Goal: Task Accomplishment & Management: Complete application form

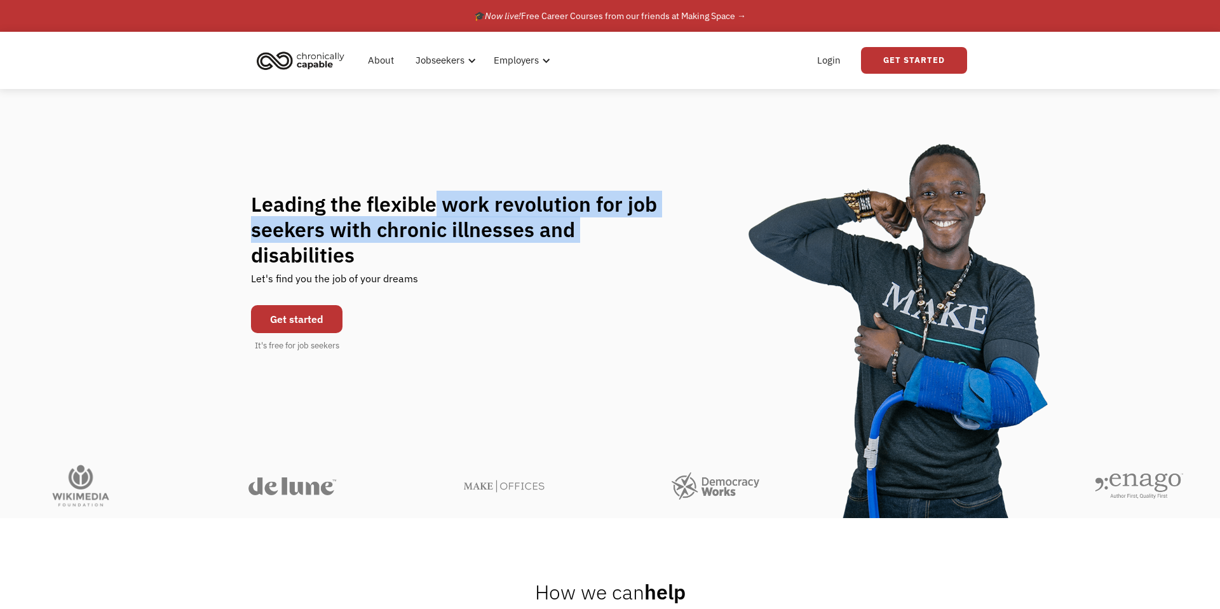
drag, startPoint x: 435, startPoint y: 211, endPoint x: 583, endPoint y: 238, distance: 150.5
click at [582, 238] on h1 "Leading the flexible work revolution for job seekers with chronic illnesses and…" at bounding box center [466, 229] width 431 height 76
click at [583, 238] on h1 "Leading the flexible work revolution for job seekers with chronic illnesses and…" at bounding box center [466, 229] width 431 height 76
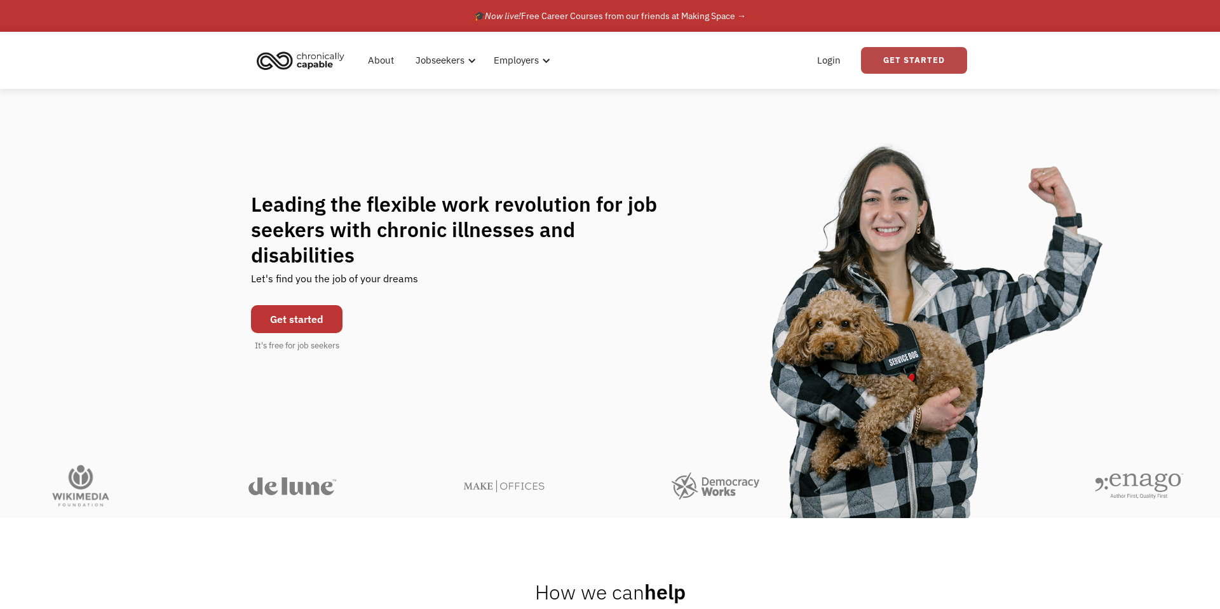
click at [940, 57] on link "Get Started" at bounding box center [914, 60] width 106 height 27
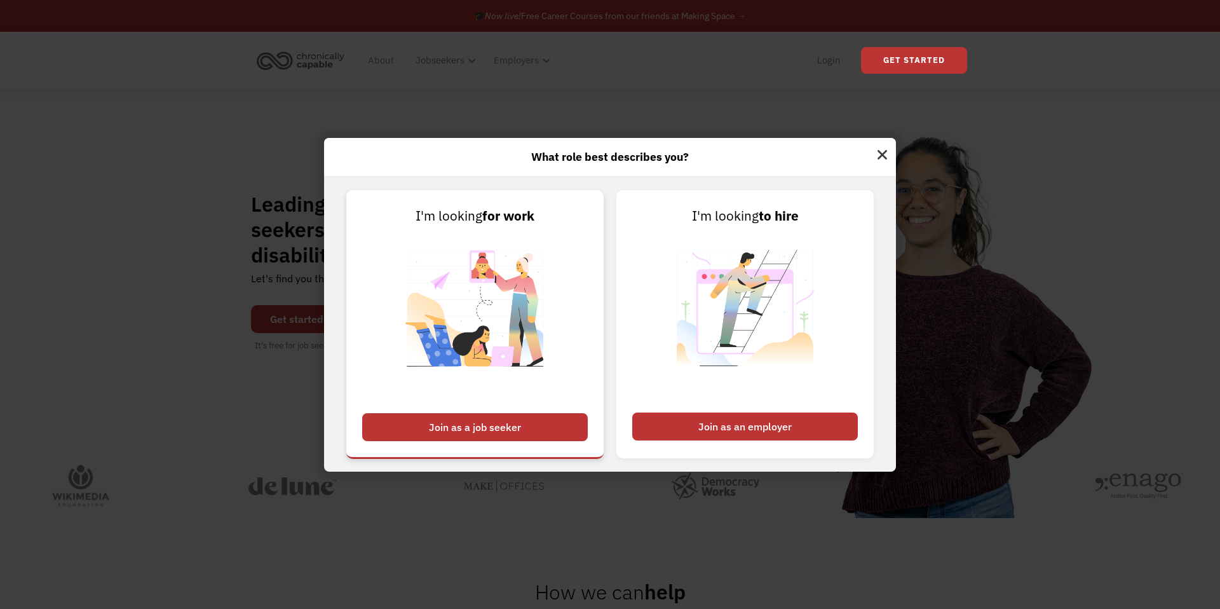
click at [507, 426] on div "Join as a job seeker" at bounding box center [475, 427] width 226 height 28
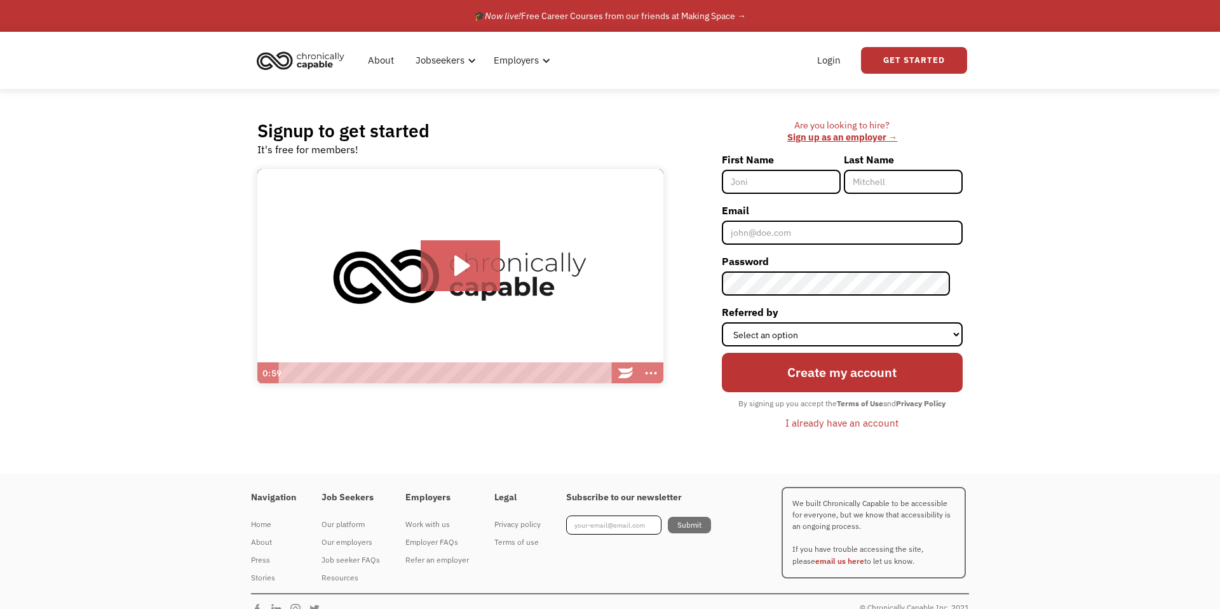
type input "n"
type input "[PERSON_NAME]"
type input "[EMAIL_ADDRESS][DOMAIN_NAME]"
click at [867, 326] on select "Select an option Instagram Facebook Twitter Search Engine News Article Word of …" at bounding box center [842, 334] width 241 height 24
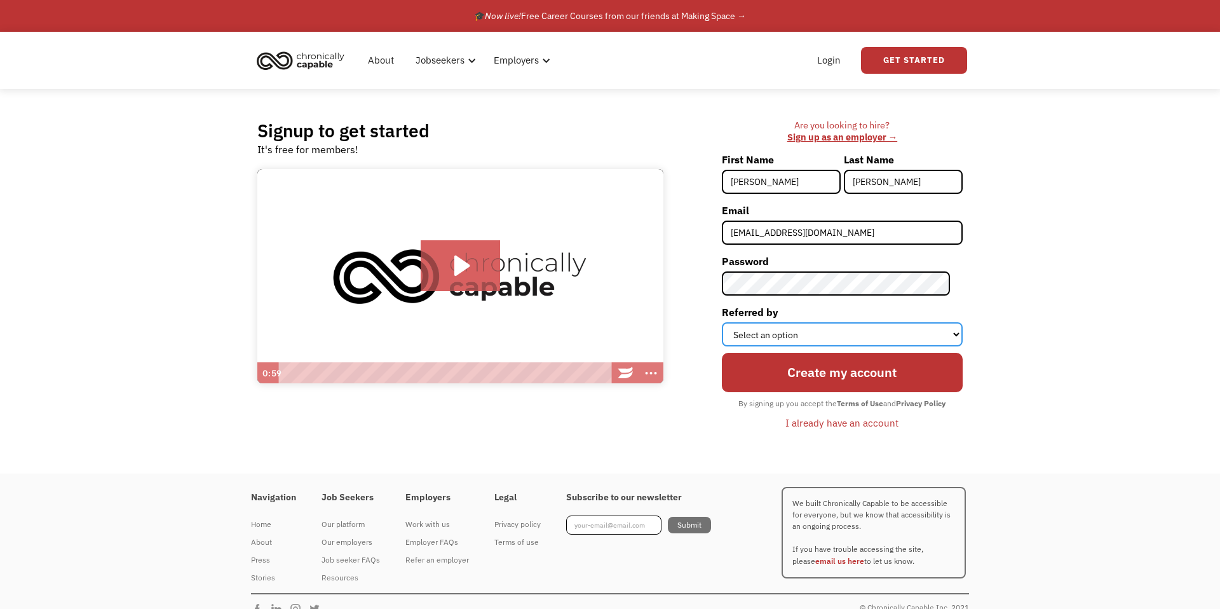
select select "Other"
click at [734, 322] on select "Select an option Instagram Facebook Twitter Search Engine News Article Word of …" at bounding box center [842, 334] width 241 height 24
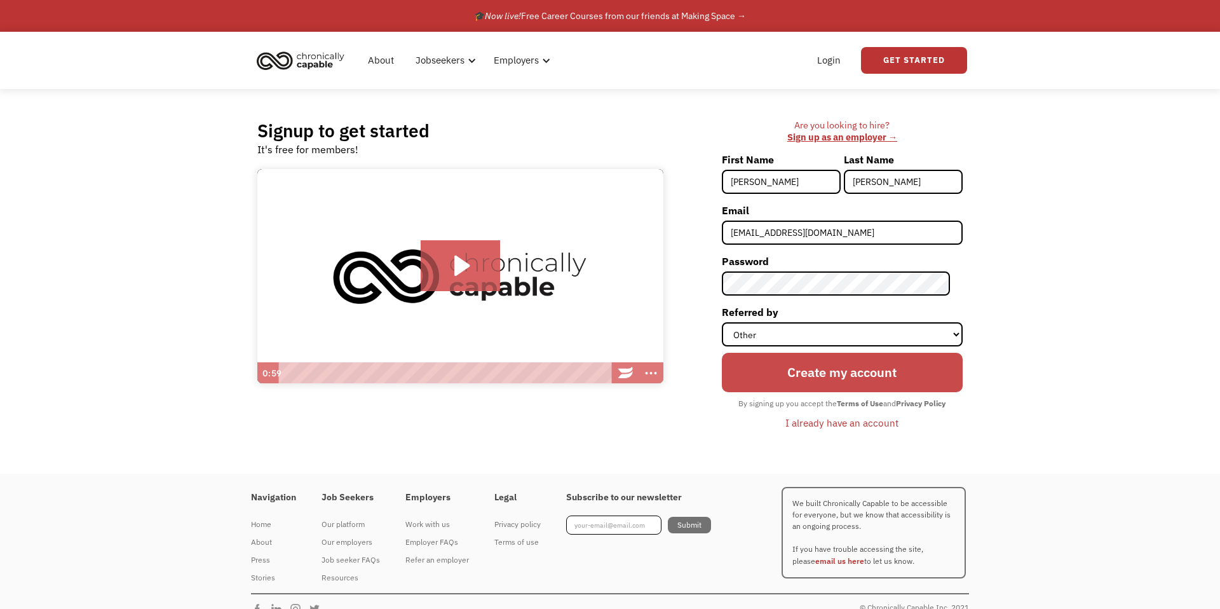
click at [828, 369] on input "Create my account" at bounding box center [842, 372] width 241 height 39
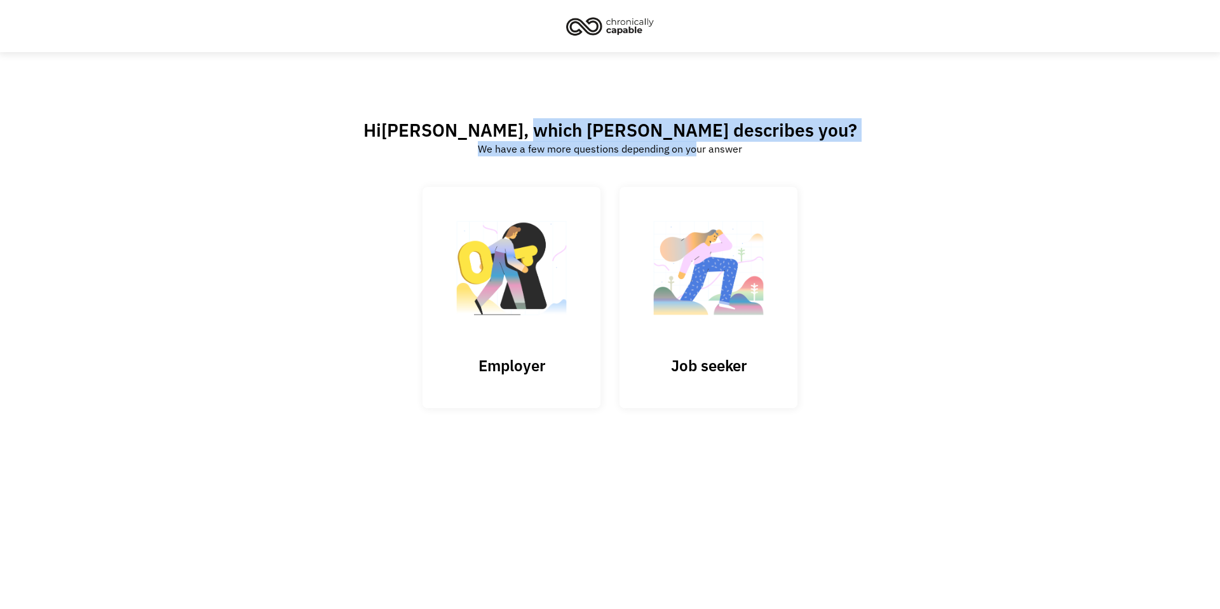
drag, startPoint x: 551, startPoint y: 135, endPoint x: 697, endPoint y: 147, distance: 146.7
click at [697, 148] on div "Hi Michael , which best describes you? We have a few more questions depending o…" at bounding box center [611, 137] width 494 height 37
click at [714, 336] on img at bounding box center [708, 274] width 127 height 124
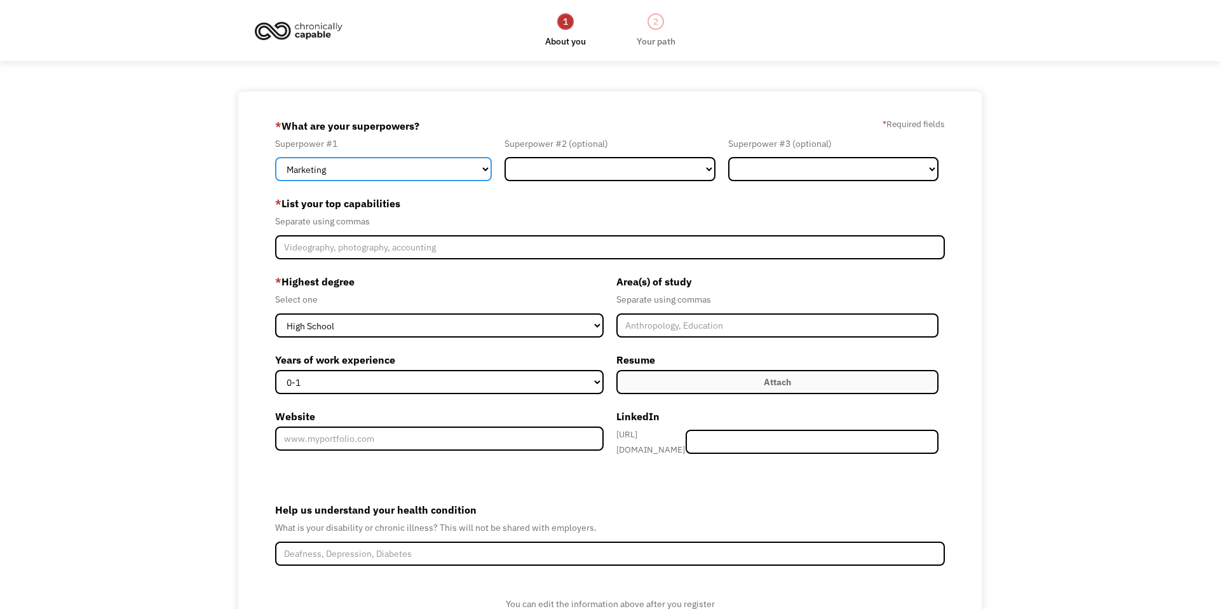
click at [405, 173] on select "Marketing Human Resources Finance Technology Operations Sales Industrial & Manu…" at bounding box center [383, 169] width 217 height 24
select select "Technology"
click at [275, 157] on select "Marketing Human Resources Finance Technology Operations Sales Industrial & Manu…" at bounding box center [383, 169] width 217 height 24
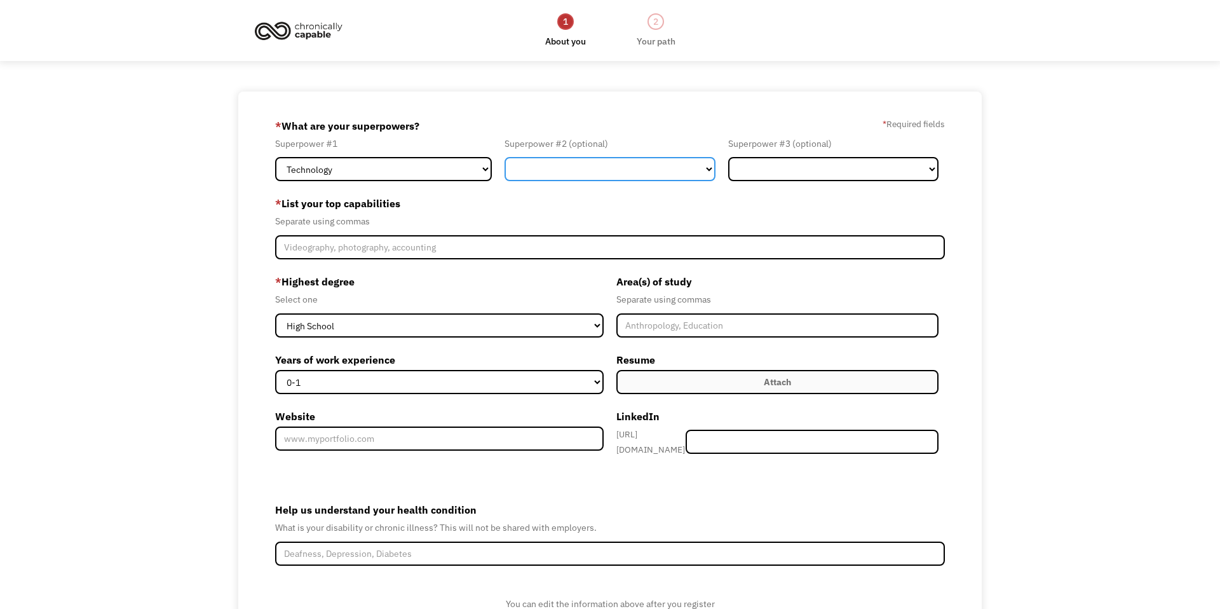
click at [619, 170] on select "Marketing Human Resources Finance Technology Operations Sales Industrial & Manu…" at bounding box center [610, 169] width 211 height 24
select select "Operations"
click at [505, 157] on select "Marketing Human Resources Finance Technology Operations Sales Industrial & Manu…" at bounding box center [610, 169] width 211 height 24
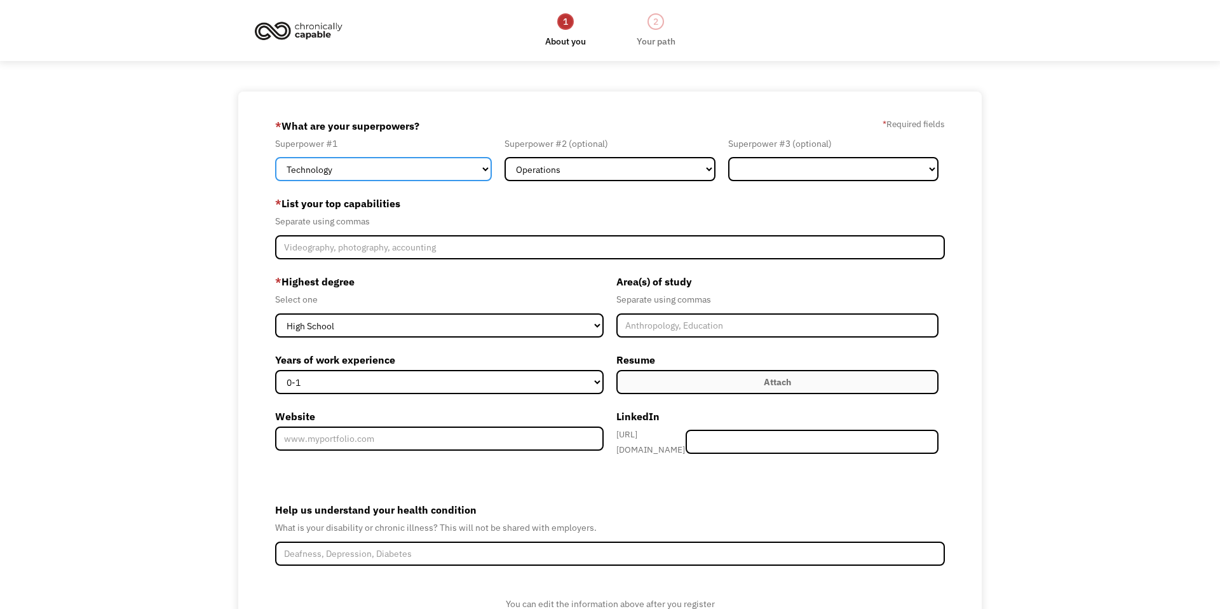
click at [371, 177] on select "Marketing Human Resources Finance Technology Operations Sales Industrial & Manu…" at bounding box center [383, 169] width 217 height 24
select select "Operations"
click at [275, 157] on select "Marketing Human Resources Finance Technology Operations Sales Industrial & Manu…" at bounding box center [383, 169] width 217 height 24
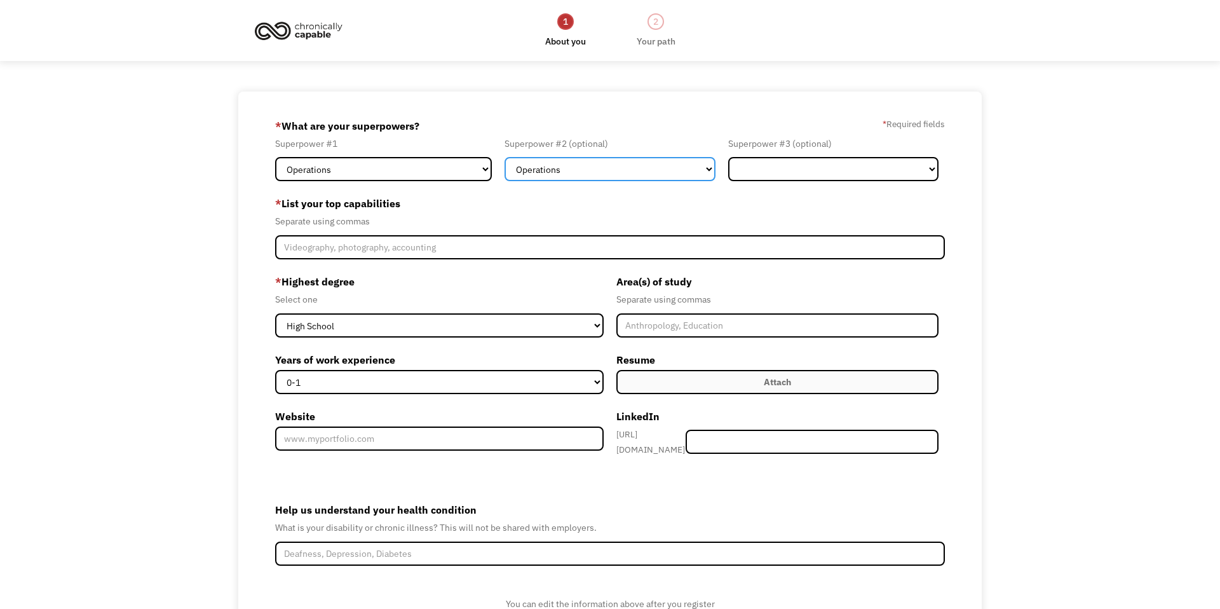
click at [632, 163] on select "Marketing Human Resources Finance Technology Operations Sales Industrial & Manu…" at bounding box center [610, 169] width 211 height 24
select select "Technology"
click at [505, 157] on select "Marketing Human Resources Finance Technology Operations Sales Industrial & Manu…" at bounding box center [610, 169] width 211 height 24
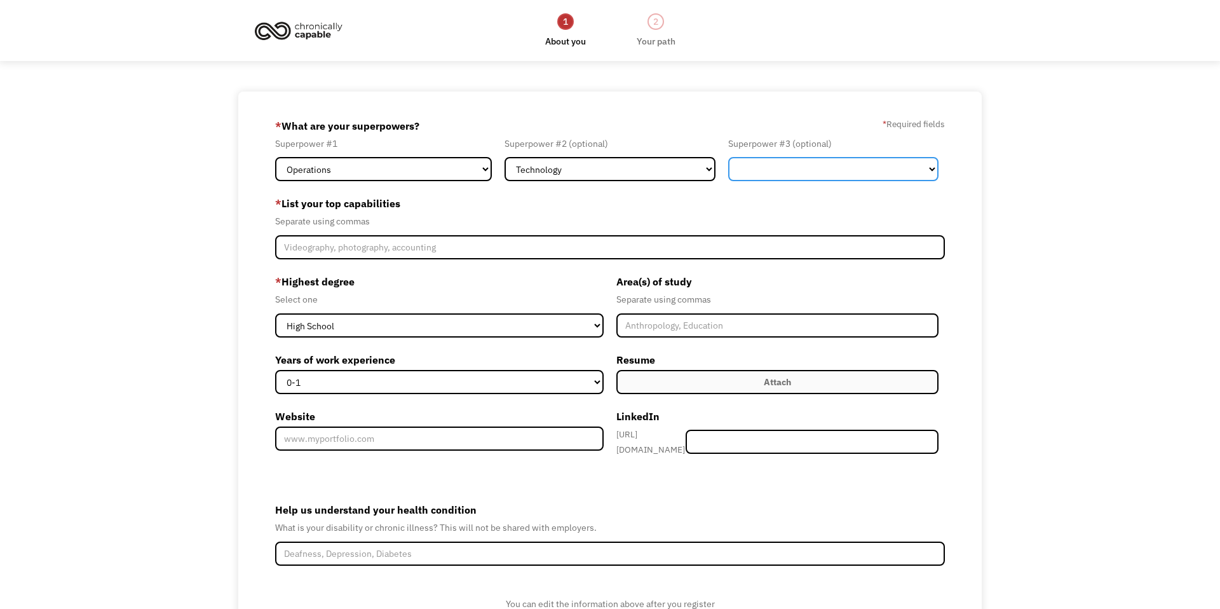
click at [796, 164] on select "Marketing Human Resources Finance Technology Operations Sales Industrial & Manu…" at bounding box center [833, 169] width 211 height 24
select select "Administration"
click at [728, 157] on select "Marketing Human Resources Finance Technology Operations Sales Industrial & Manu…" at bounding box center [833, 169] width 211 height 24
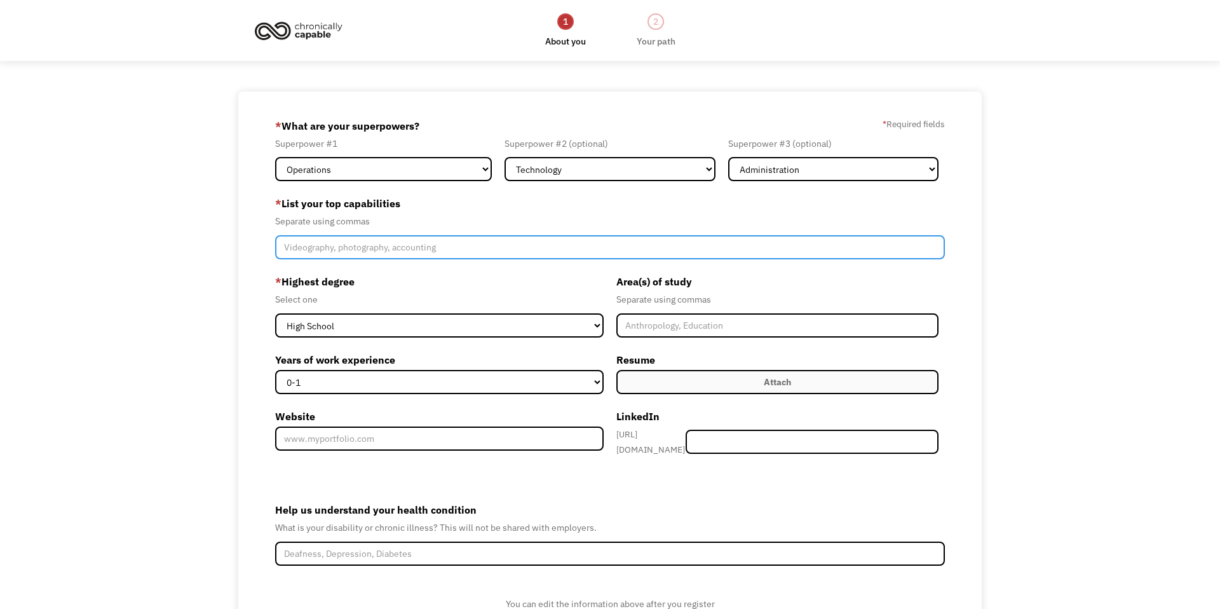
click at [322, 252] on input "Member-Create-Step1" at bounding box center [610, 247] width 671 height 24
type input "leadership, coaching, mentoring, productivity, organizing, analysis, data"
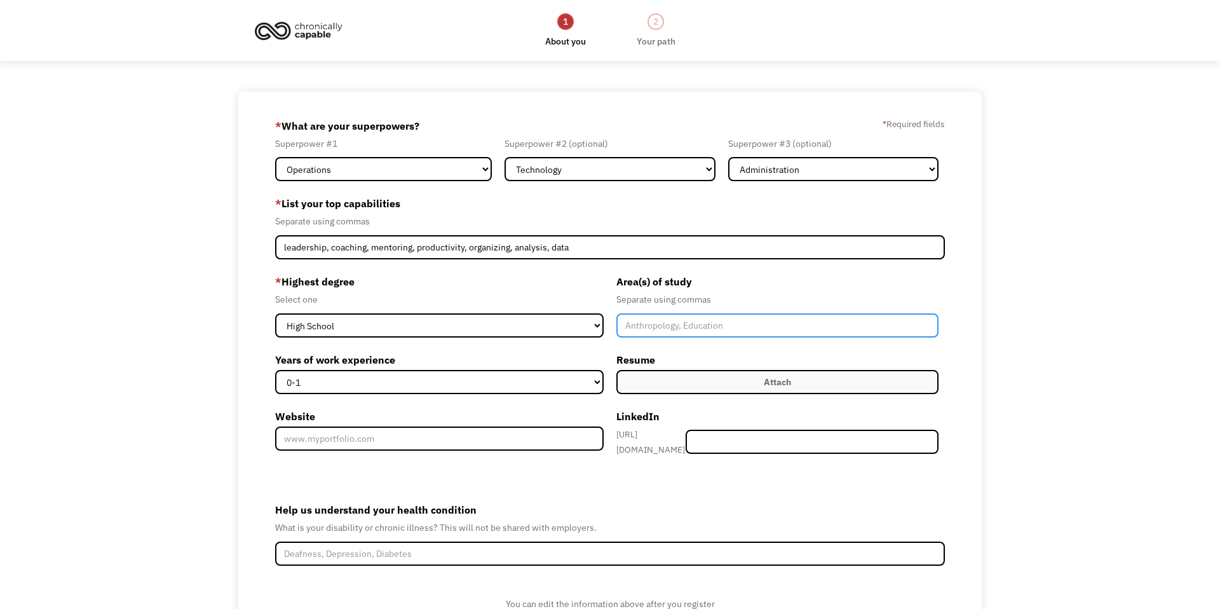
click at [688, 323] on input "Member-Create-Step1" at bounding box center [778, 325] width 322 height 24
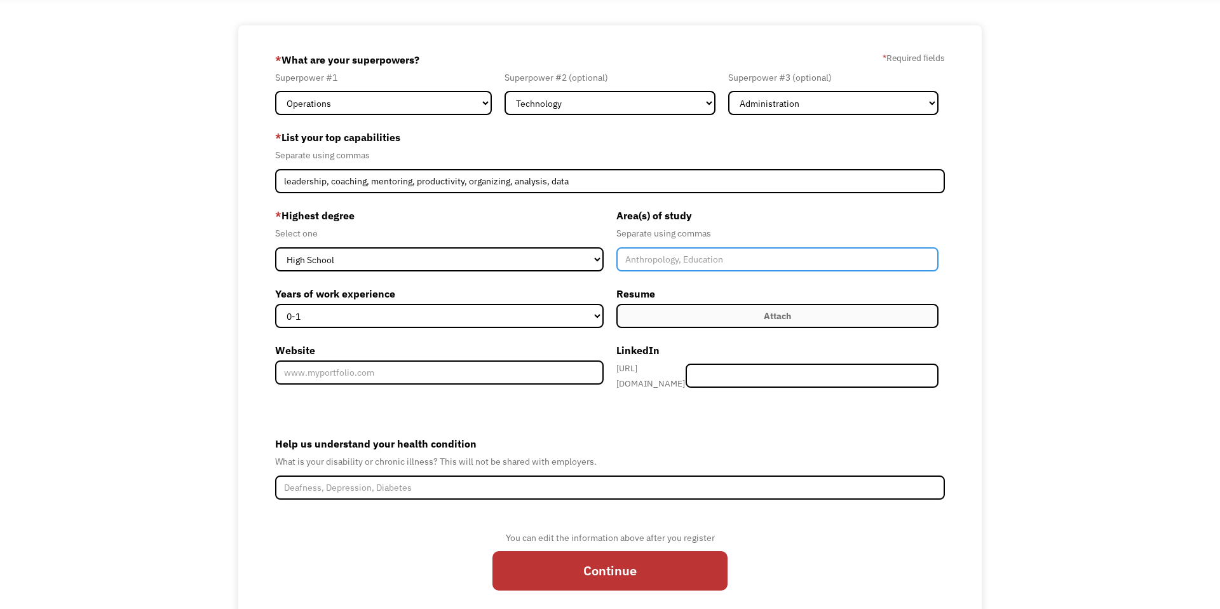
scroll to position [71, 0]
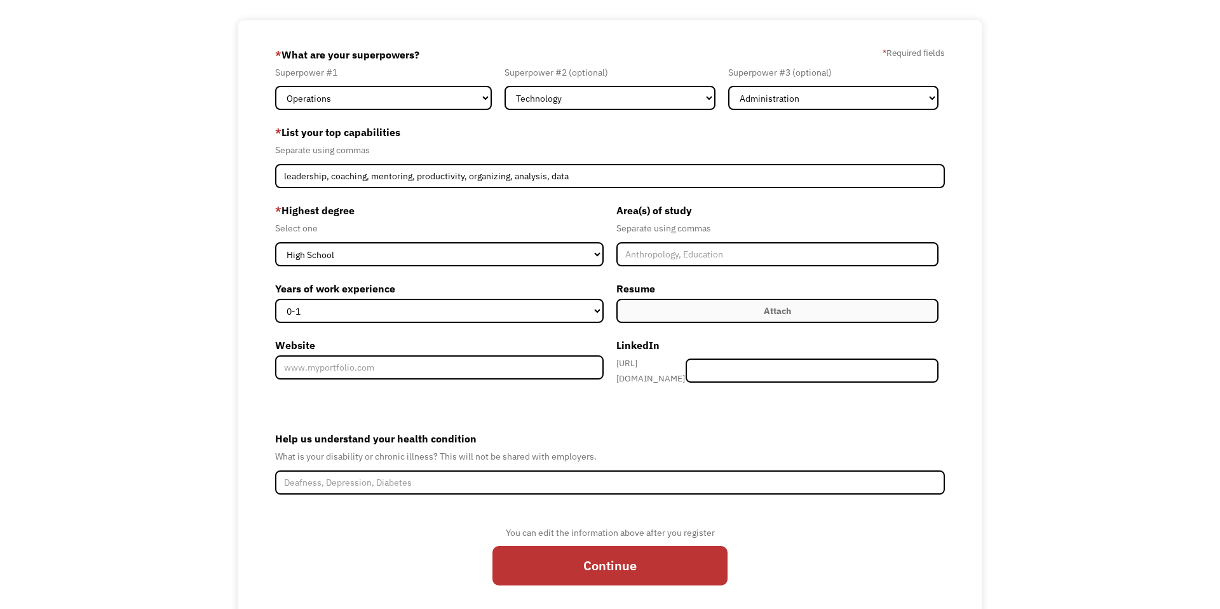
click at [424, 323] on div "* Highest degree Select one High School Associates Bachelors Master's PhD Years…" at bounding box center [442, 295] width 335 height 191
click at [425, 308] on select "0-1 2-4 5-10 11-15 15+" at bounding box center [439, 311] width 329 height 24
select select "15+"
click at [275, 299] on select "0-1 2-4 5-10 11-15 15+" at bounding box center [439, 311] width 329 height 24
click at [751, 318] on label "Attach" at bounding box center [778, 311] width 322 height 24
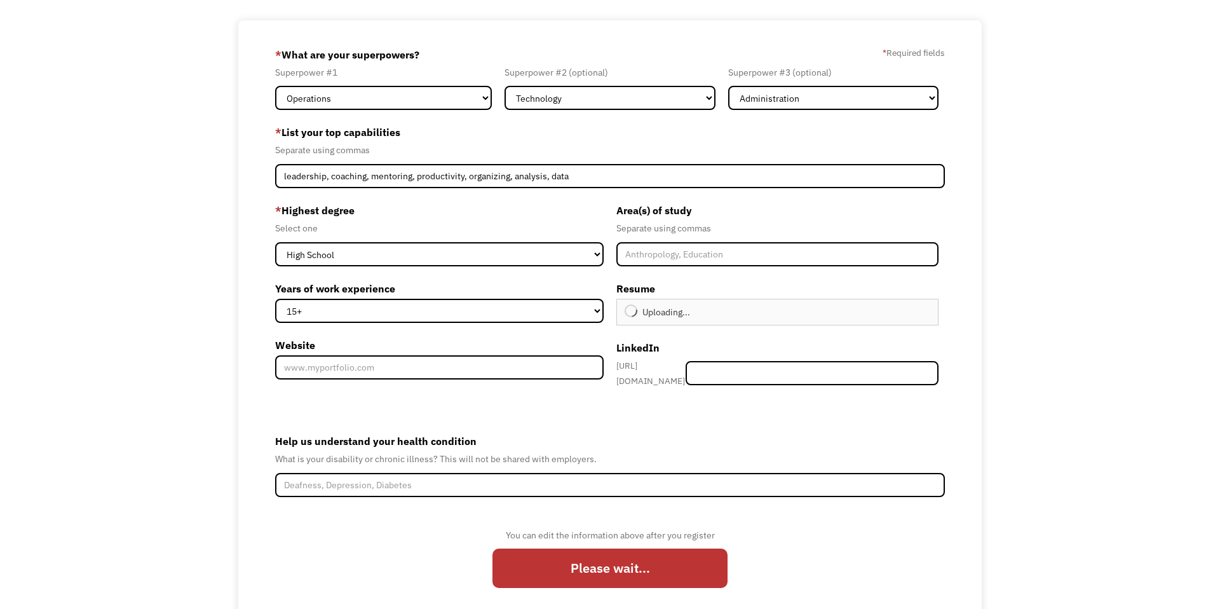
type input "Continue"
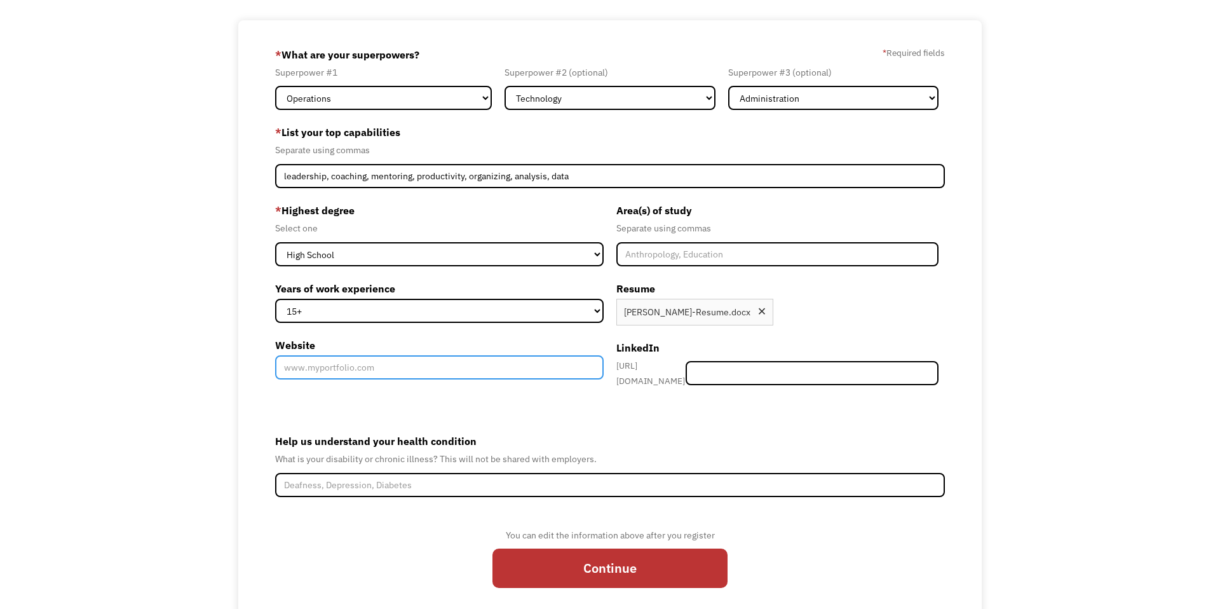
click at [456, 366] on input "Website" at bounding box center [439, 367] width 329 height 24
type input "http://www.coolcole.com"
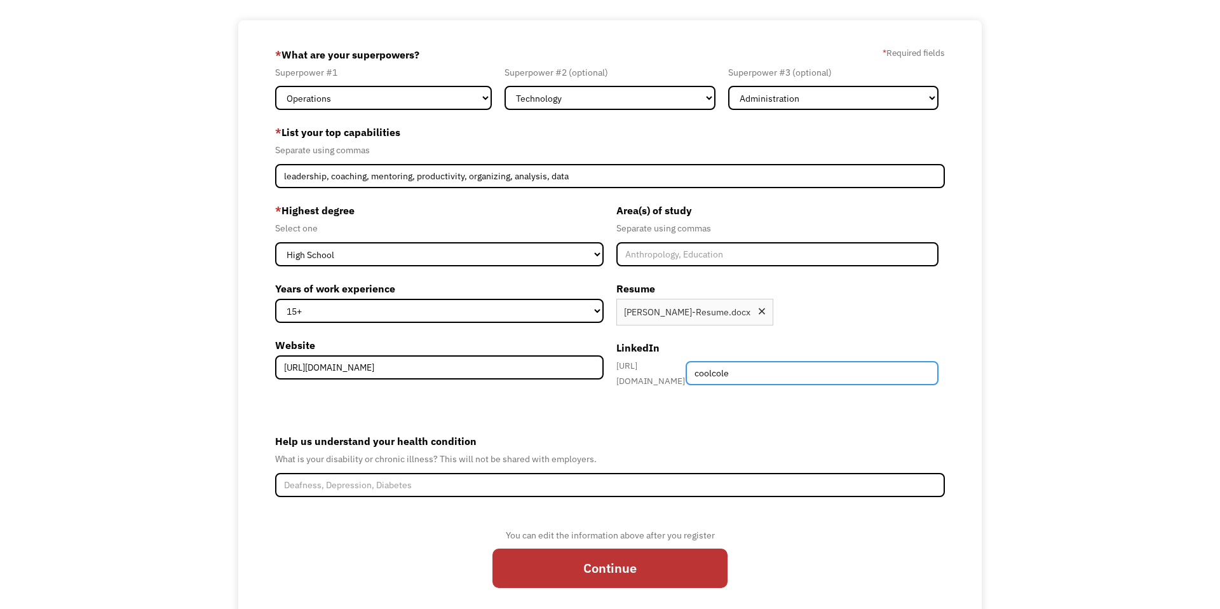
type input "coolcole"
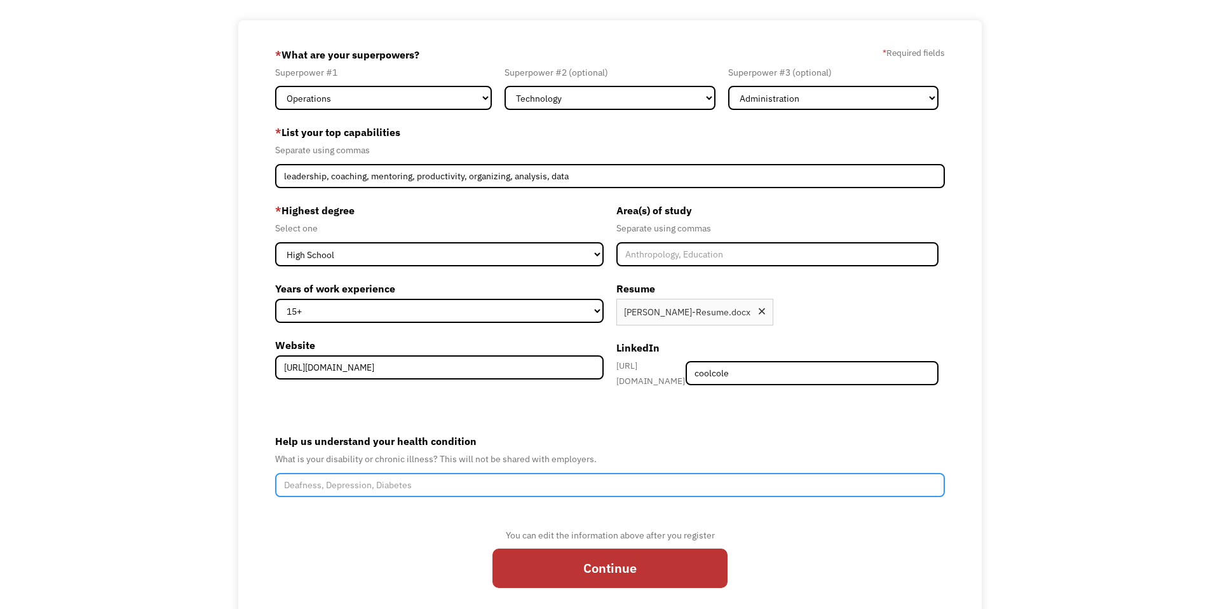
scroll to position [111, 0]
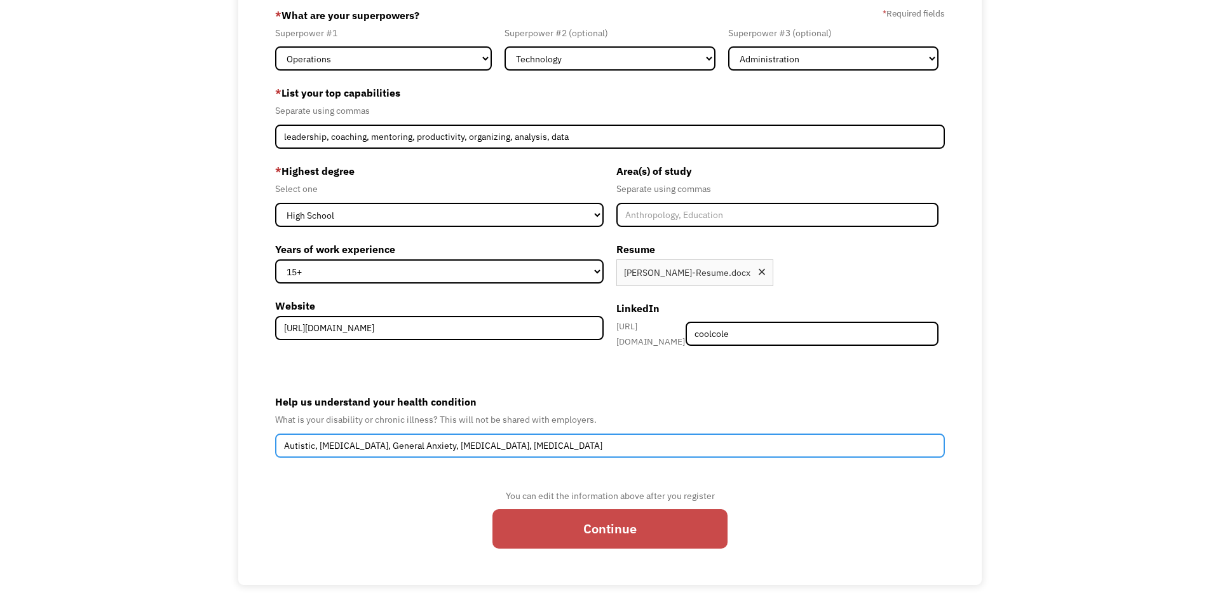
type input "Autistic, ADHD, General Anxiety, Sensory Processing Disorder, Auditory Processi…"
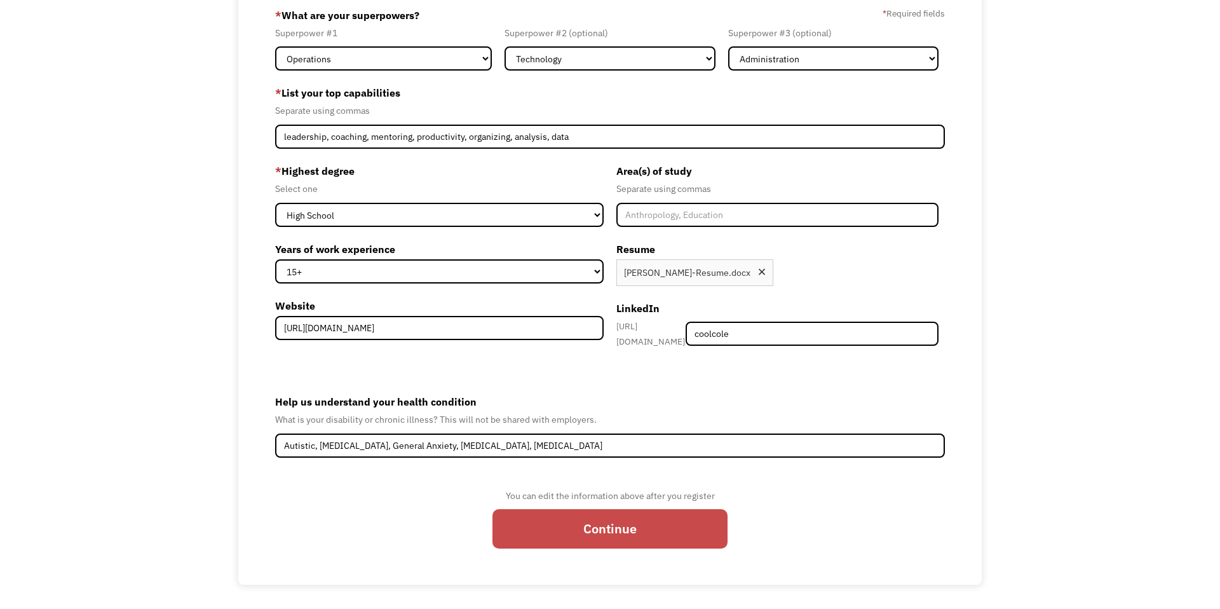
click at [588, 531] on input "Continue" at bounding box center [610, 528] width 235 height 39
type input "Please wait..."
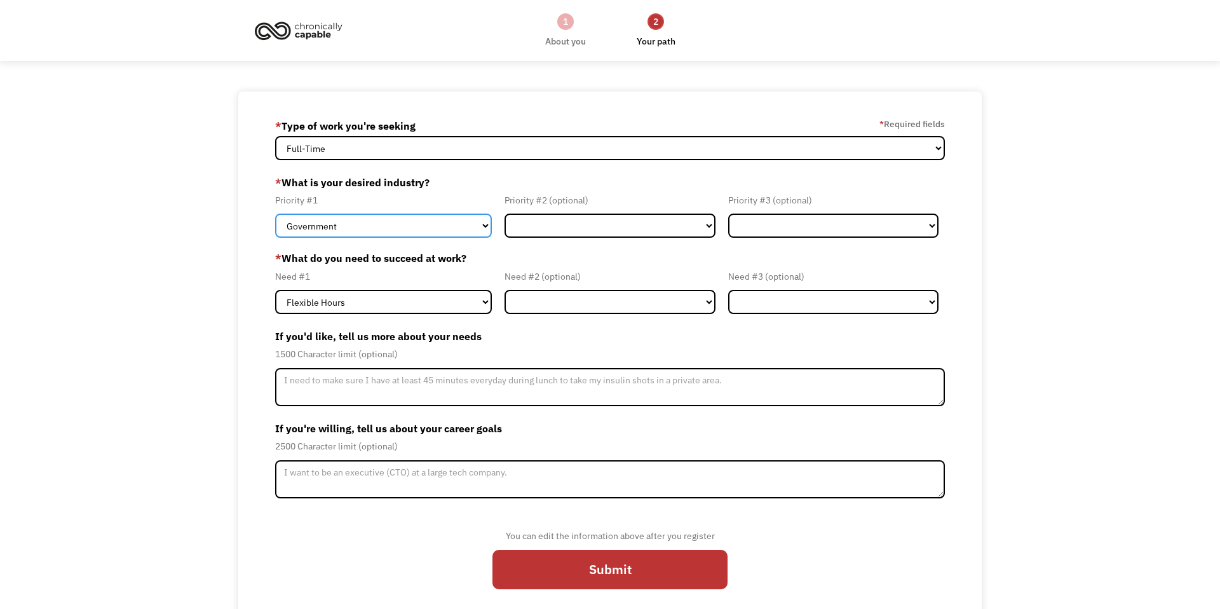
click at [386, 230] on select "Government Finance & Insurance Health & Social Care Tech & Engineering Creative…" at bounding box center [383, 226] width 217 height 24
click at [414, 134] on label "* Type of work you're seeking" at bounding box center [345, 126] width 140 height 20
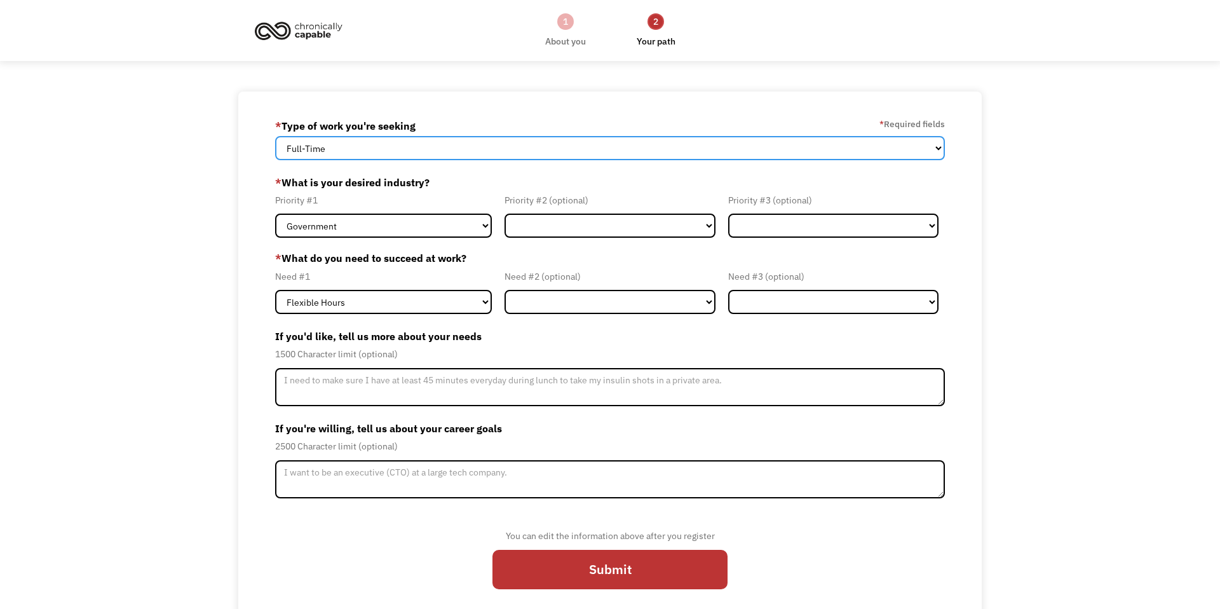
click at [418, 142] on select "Full-Time Part-Time Both Full-Time and Part-Time" at bounding box center [610, 148] width 671 height 24
select select "Both Full-Time and Part-Time"
click at [275, 136] on select "Full-Time Part-Time Both Full-Time and Part-Time" at bounding box center [610, 148] width 671 height 24
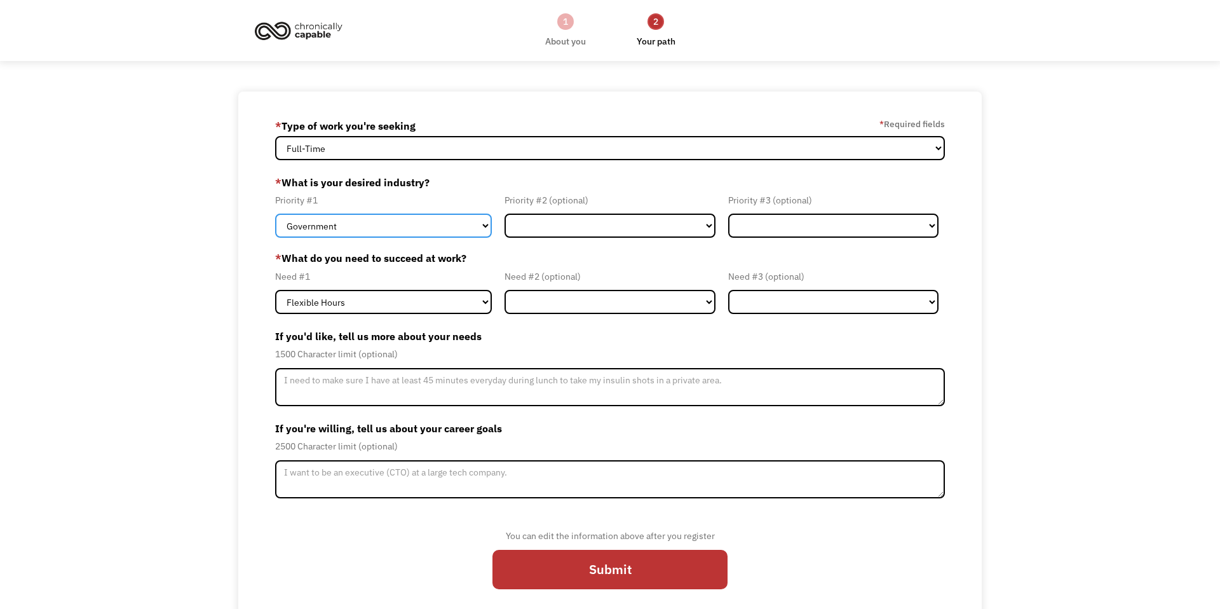
click at [363, 223] on select "Government Finance & Insurance Health & Social Care Tech & Engineering Creative…" at bounding box center [383, 226] width 217 height 24
select select "Health & Social Care"
click at [275, 214] on select "Government Finance & Insurance Health & Social Care Tech & Engineering Creative…" at bounding box center [383, 226] width 217 height 24
click at [515, 243] on form "68daa877d0a7b7074f1eee29 [EMAIL_ADDRESS][DOMAIN_NAME] [PERSON_NAME] * Type of w…" at bounding box center [610, 359] width 671 height 486
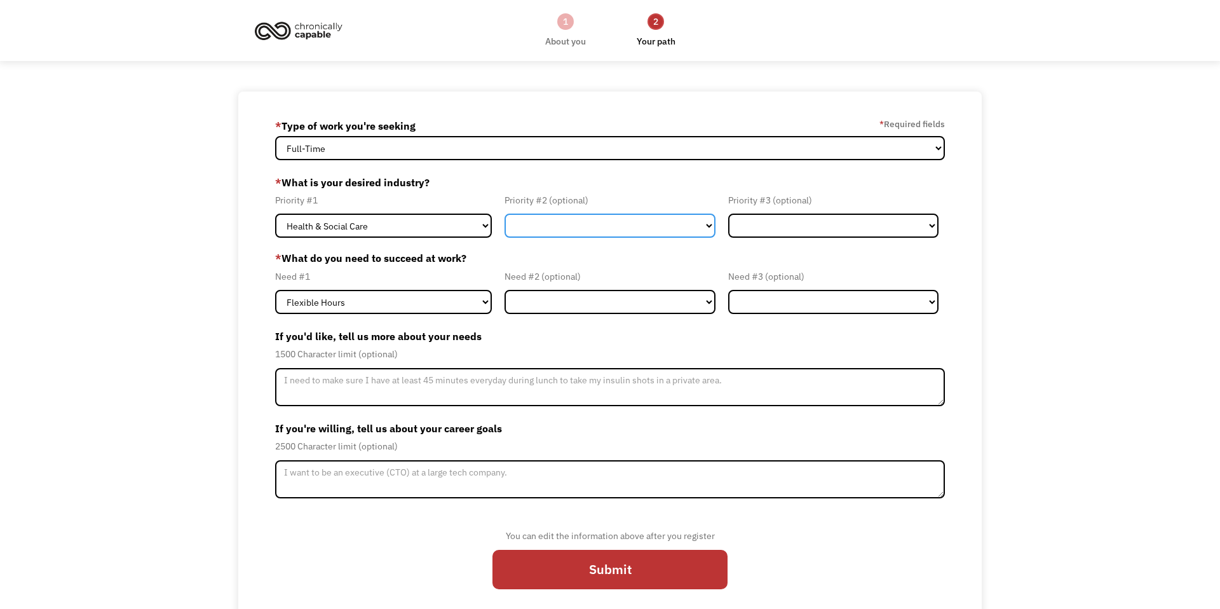
click at [522, 235] on select "Government Finance & Insurance Health & Social Care Tech & Engineering Creative…" at bounding box center [610, 226] width 211 height 24
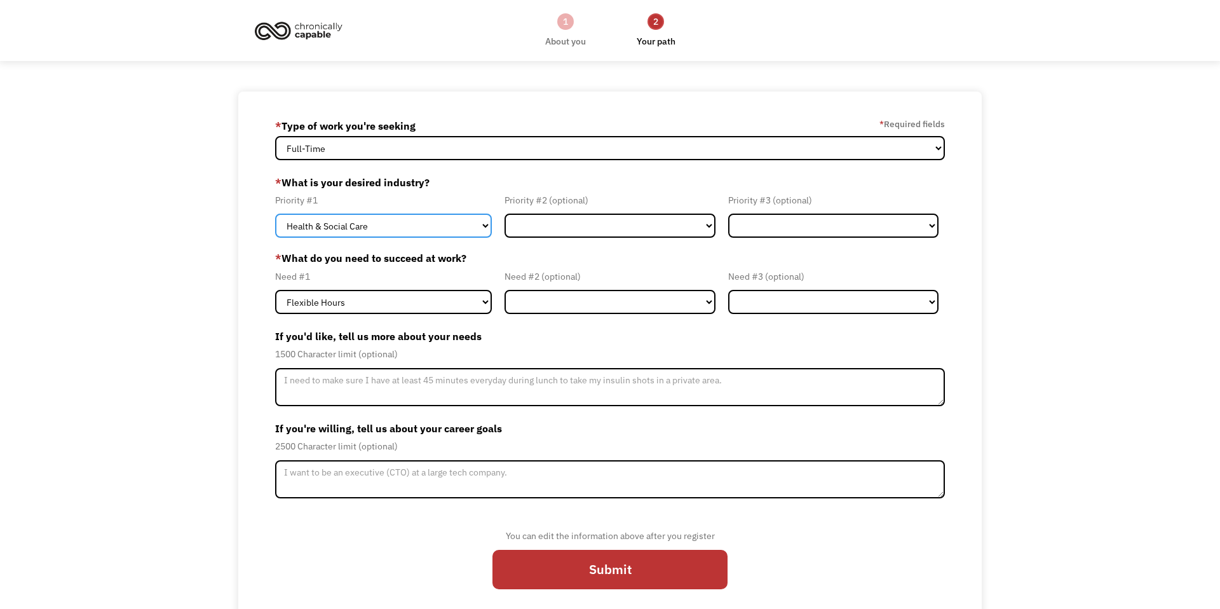
click at [427, 225] on select "Government Finance & Insurance Health & Social Care Tech & Engineering Creative…" at bounding box center [383, 226] width 217 height 24
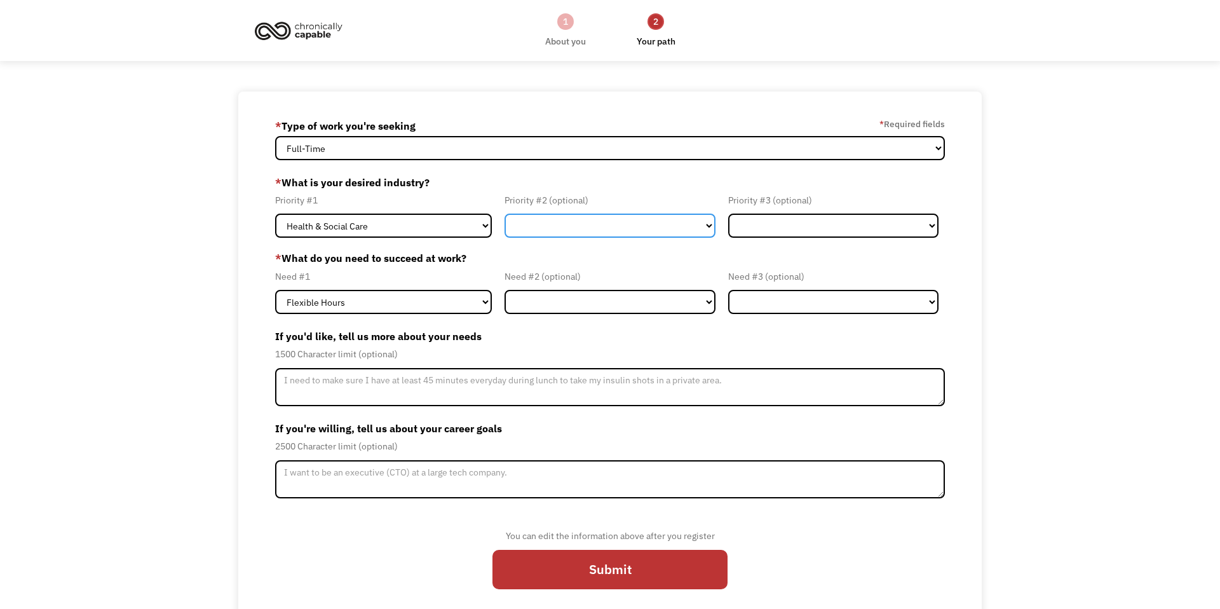
click at [594, 217] on select "Government Finance & Insurance Health & Social Care Tech & Engineering Creative…" at bounding box center [610, 226] width 211 height 24
select select "Administrative"
click at [505, 214] on select "Government Finance & Insurance Health & Social Care Tech & Engineering Creative…" at bounding box center [610, 226] width 211 height 24
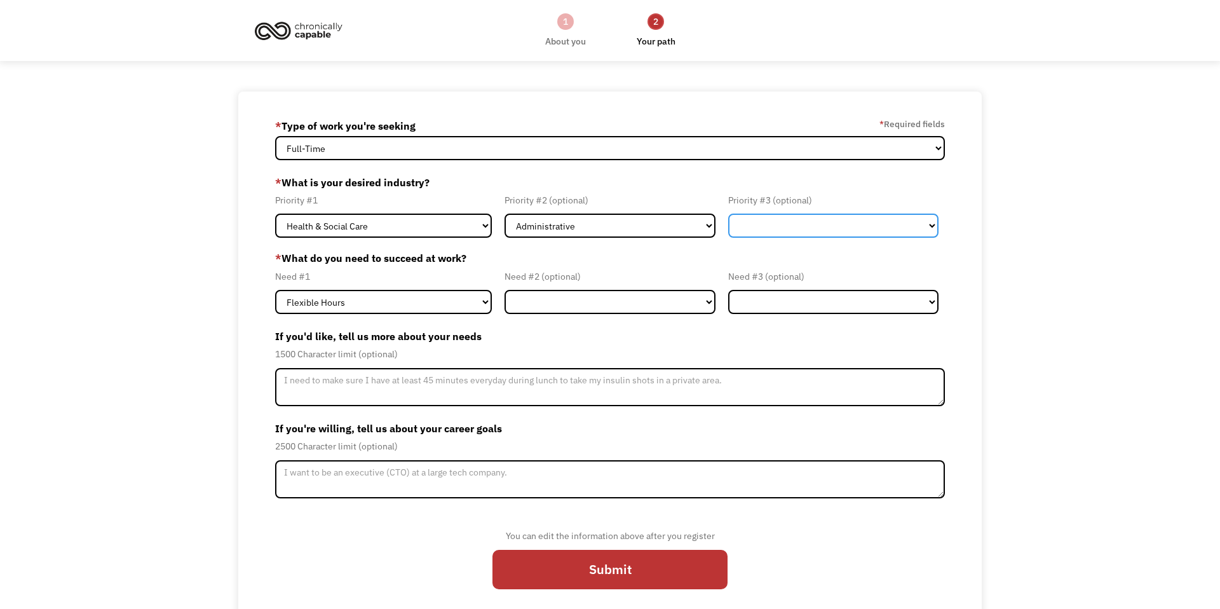
click at [800, 222] on select "Government Finance & Insurance Health & Social Care Tech & Engineering Creative…" at bounding box center [833, 226] width 211 height 24
select select "Education"
click at [728, 214] on select "Government Finance & Insurance Health & Social Care Tech & Engineering Creative…" at bounding box center [833, 226] width 211 height 24
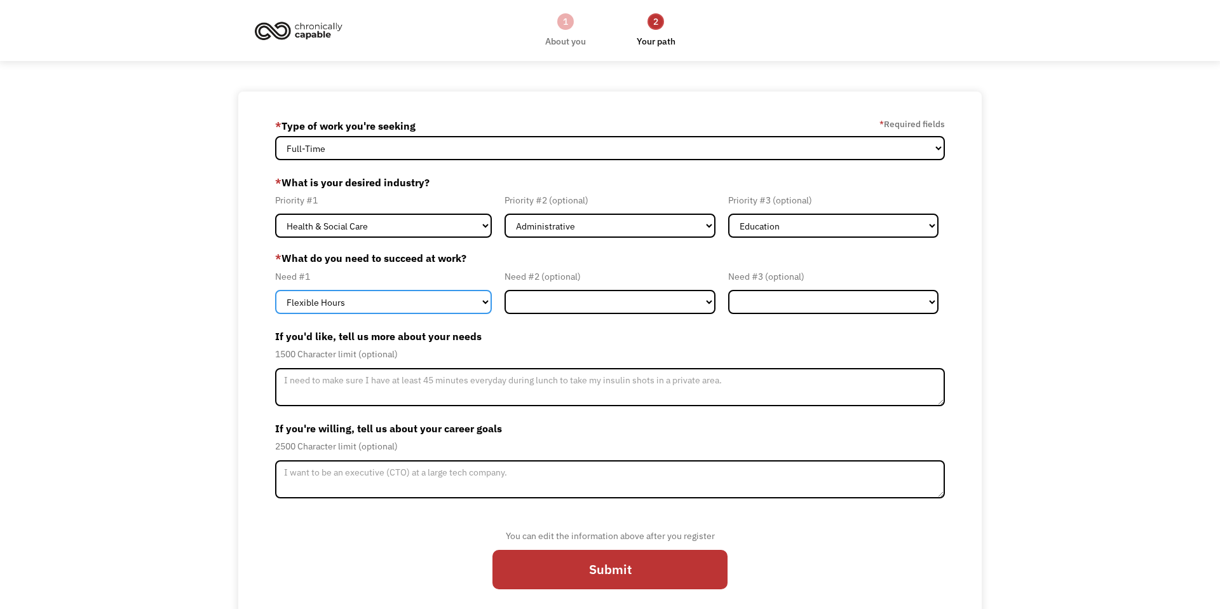
click at [423, 304] on select "Flexible Hours Remote Work Service Animal On-site Accommodations Visual Support…" at bounding box center [383, 302] width 217 height 24
select select "Remote Work"
click at [275, 290] on select "Flexible Hours Remote Work Service Animal On-site Accommodations Visual Support…" at bounding box center [383, 302] width 217 height 24
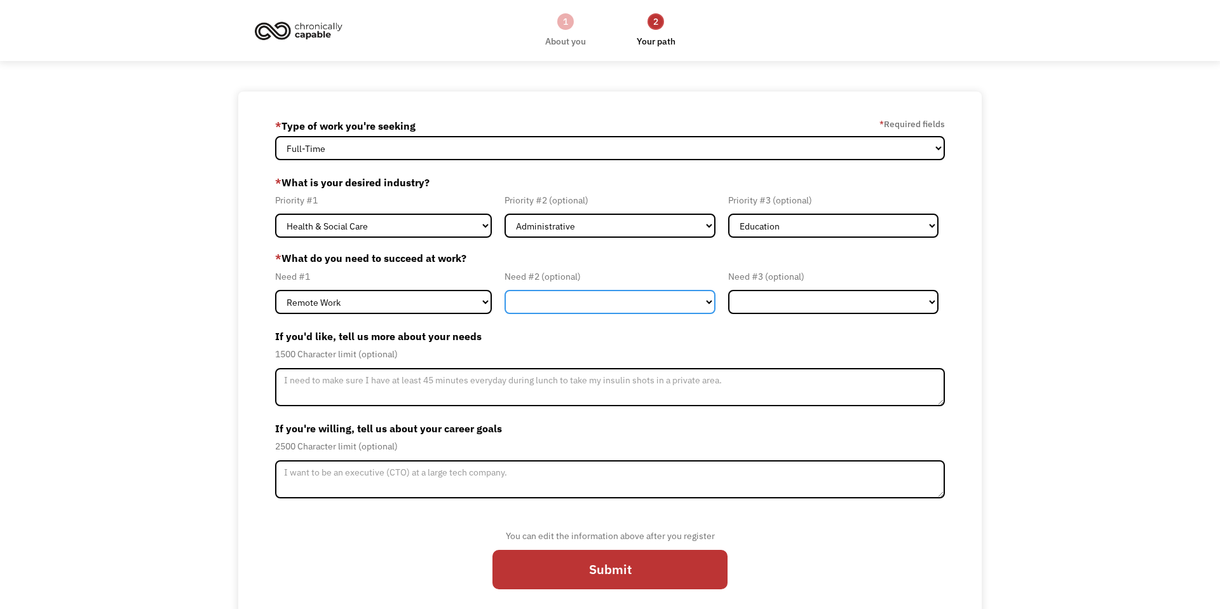
click at [544, 311] on select "Flexible Hours Remote Work Service Animal On-site Accommodations Visual Support…" at bounding box center [610, 302] width 211 height 24
select select "On-site Accommodations"
click at [505, 290] on select "Flexible Hours Remote Work Service Animal On-site Accommodations Visual Support…" at bounding box center [610, 302] width 211 height 24
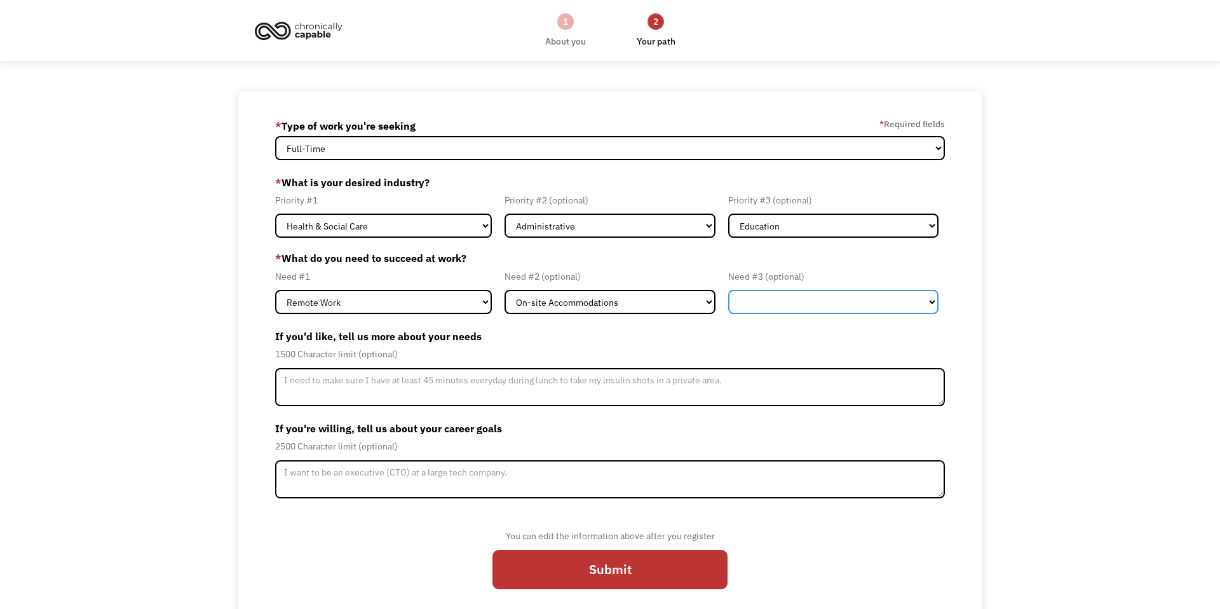
click at [777, 303] on select "Flexible Hours Remote Work Service Animal On-site Accommodations Visual Support…" at bounding box center [833, 302] width 211 height 24
select select "Hearing Support"
click at [728, 290] on select "Flexible Hours Remote Work Service Animal On-site Accommodations Visual Support…" at bounding box center [833, 302] width 211 height 24
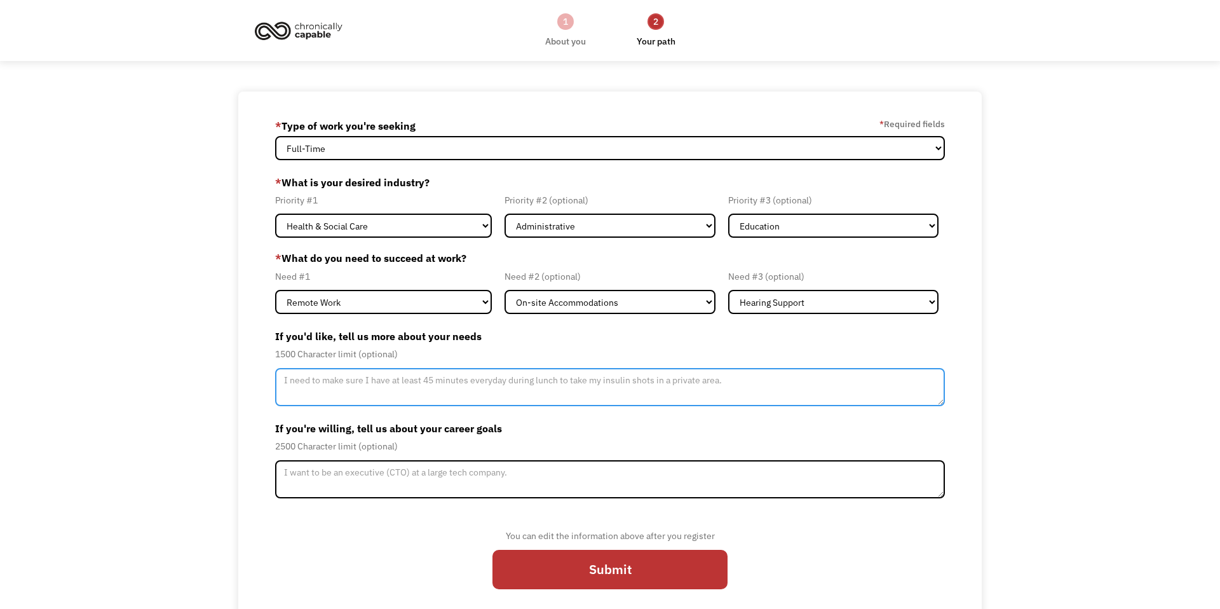
click at [423, 386] on textarea "Member-Update-Form-Step2" at bounding box center [610, 387] width 671 height 38
type textarea "Lower light situations, lower noise (or noise cancelling) situations, minimal d…"
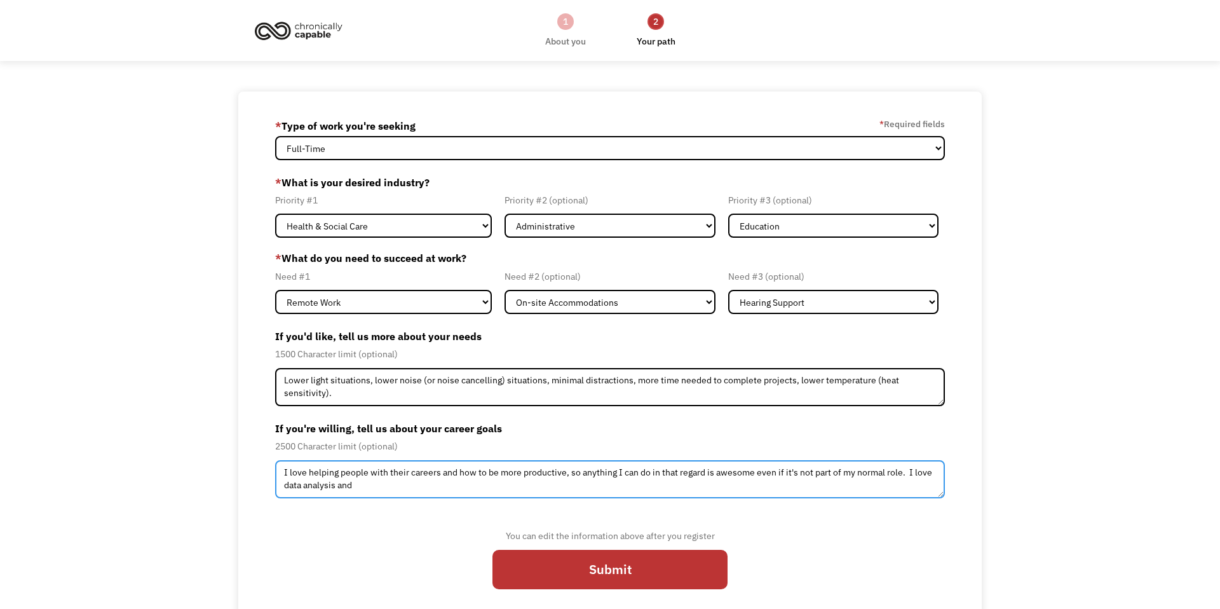
click at [920, 473] on textarea "I love helping people with their careers and how to be more productive, so anyt…" at bounding box center [610, 479] width 671 height 38
type textarea "I love helping people with their careers and how to be more productive, so anyt…"
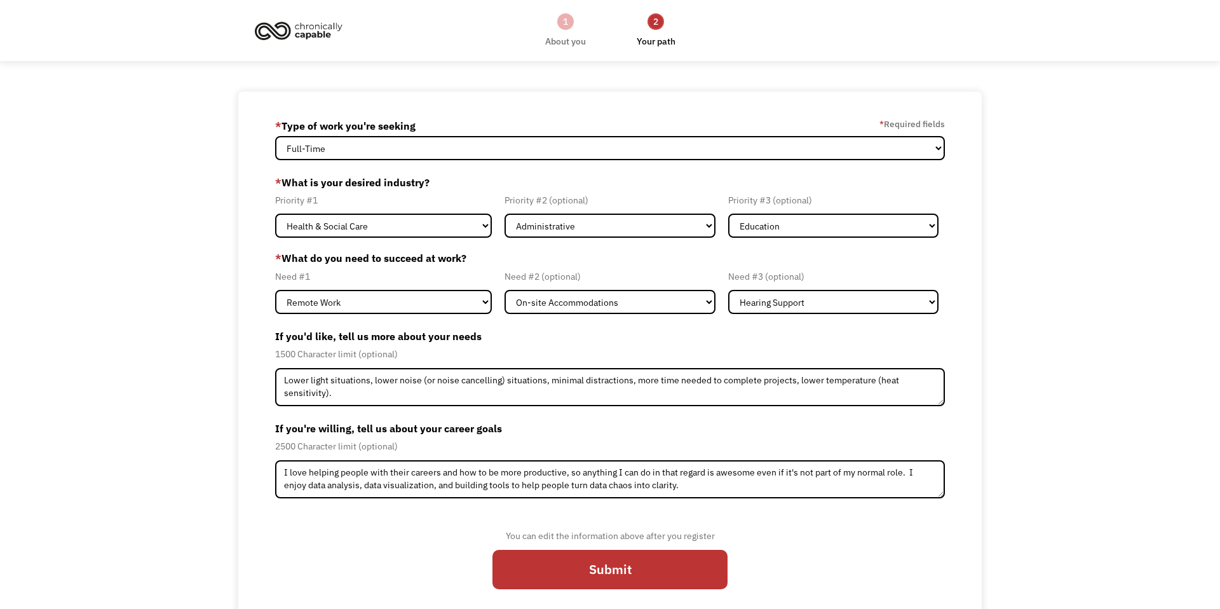
click at [668, 593] on div "You can edit the information above after you register Submit" at bounding box center [610, 564] width 235 height 73
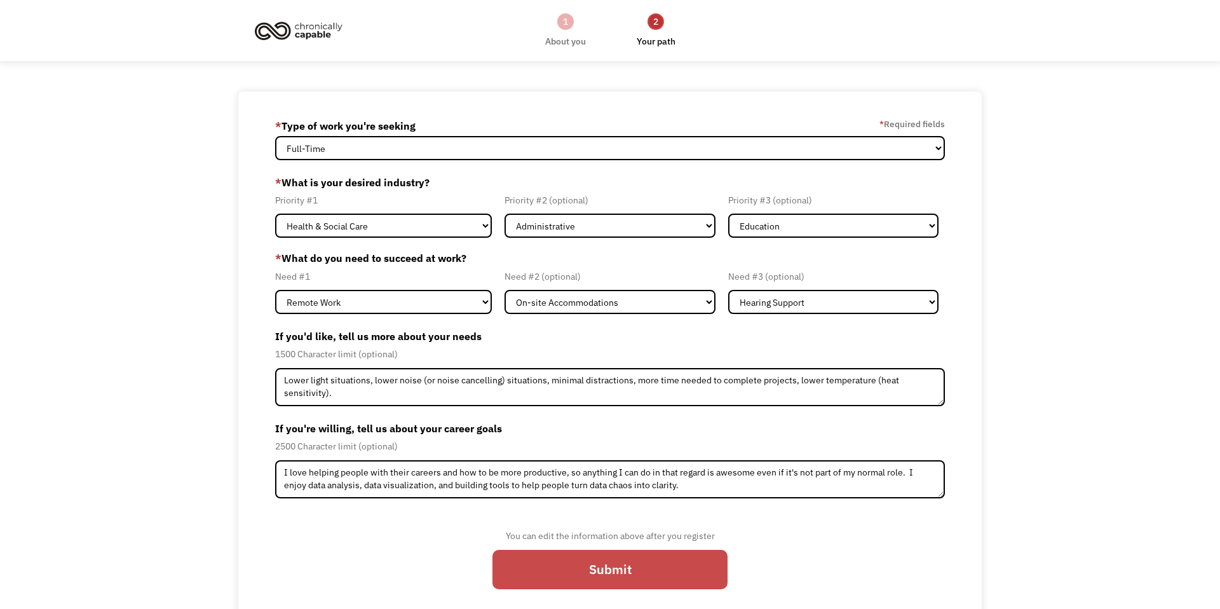
click at [661, 583] on input "Submit" at bounding box center [610, 569] width 235 height 39
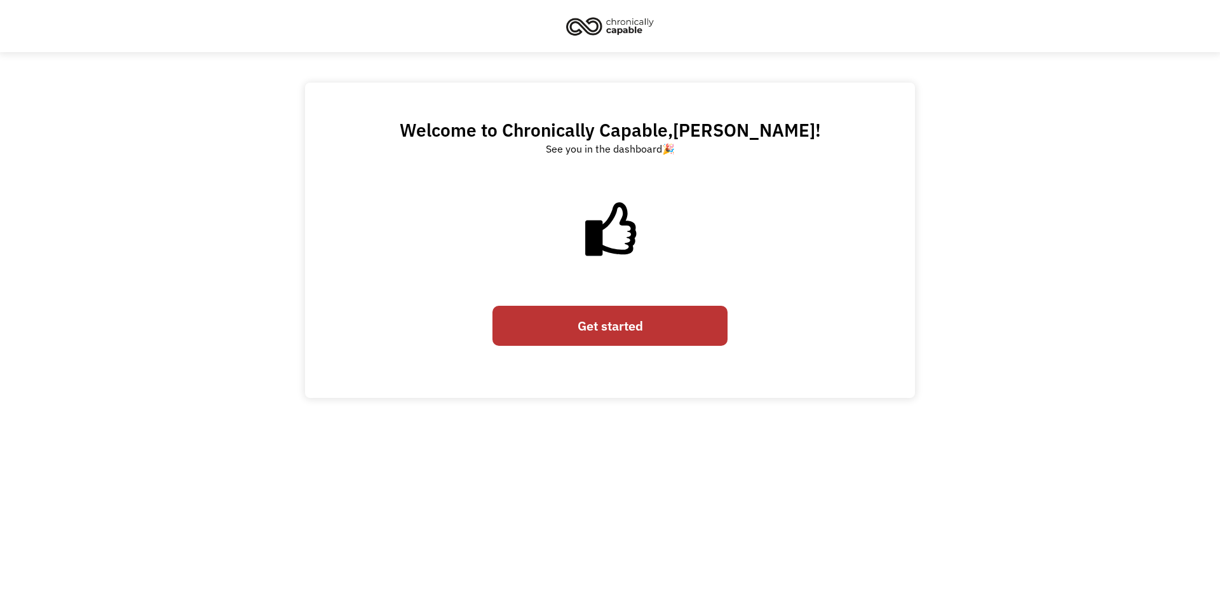
click at [624, 329] on link "Get started" at bounding box center [610, 325] width 235 height 39
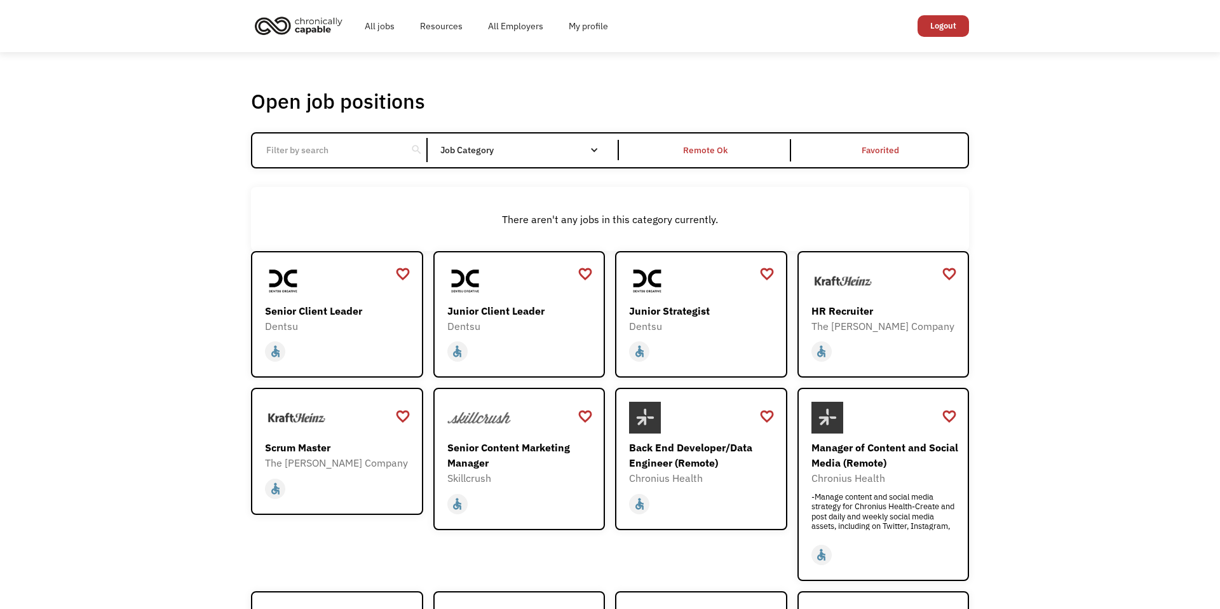
click at [1051, 215] on div "Open job positions You have X liked items Search search Filter by category Admi…" at bounding box center [610, 452] width 1220 height 800
click at [335, 314] on div "Senior Client Leader" at bounding box center [338, 310] width 147 height 15
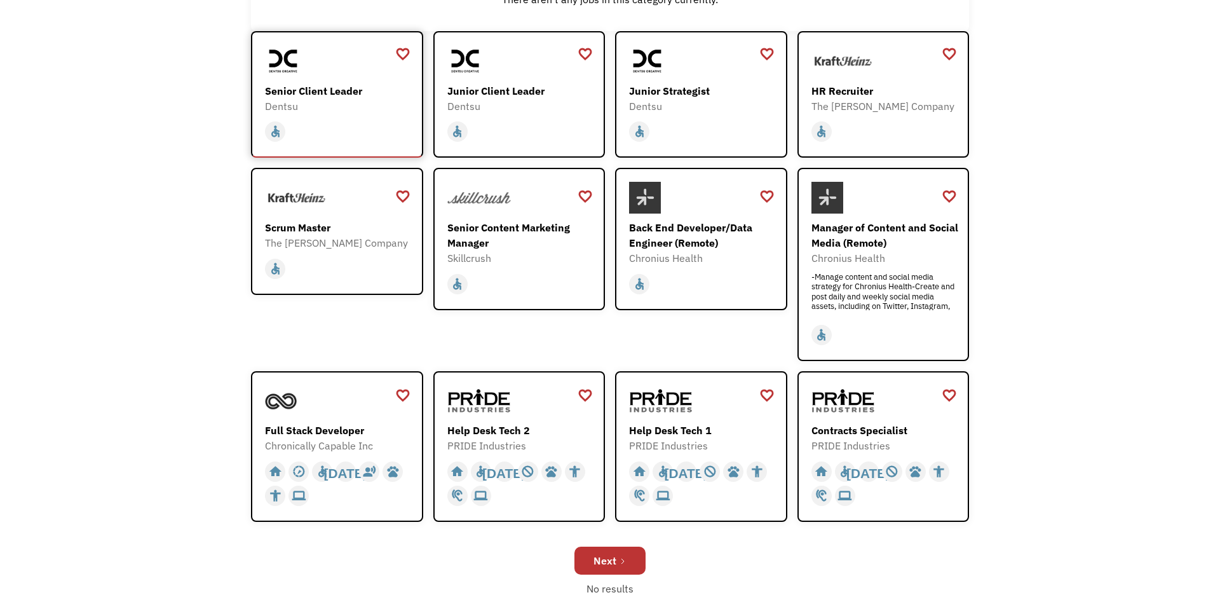
scroll to position [223, 0]
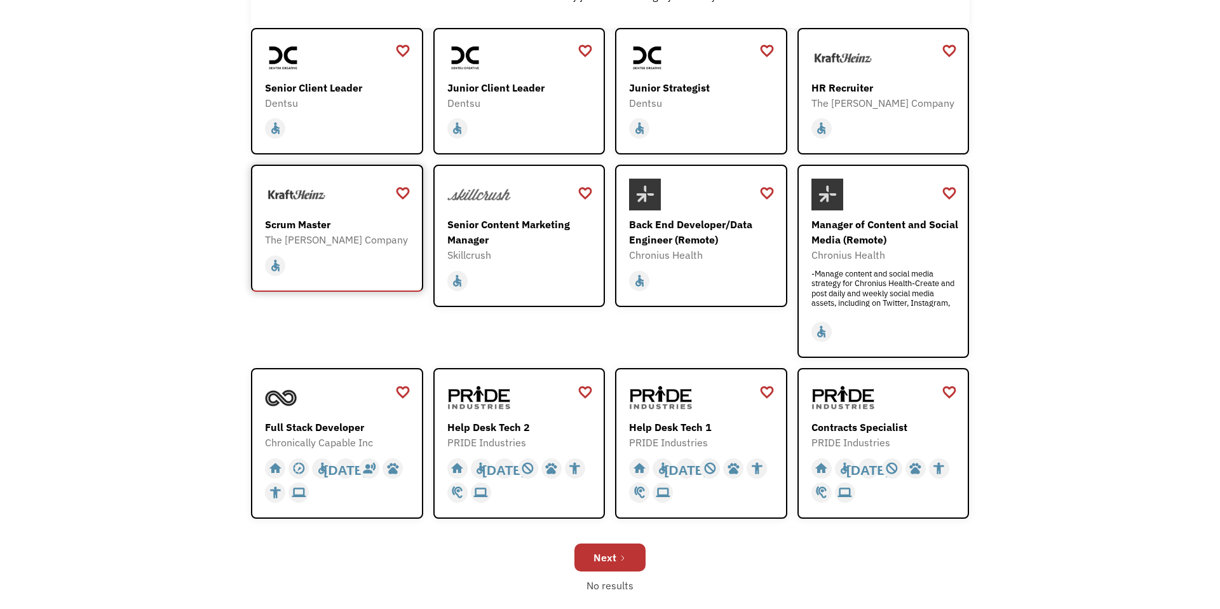
click at [363, 244] on div "The [PERSON_NAME] Company" at bounding box center [338, 239] width 147 height 15
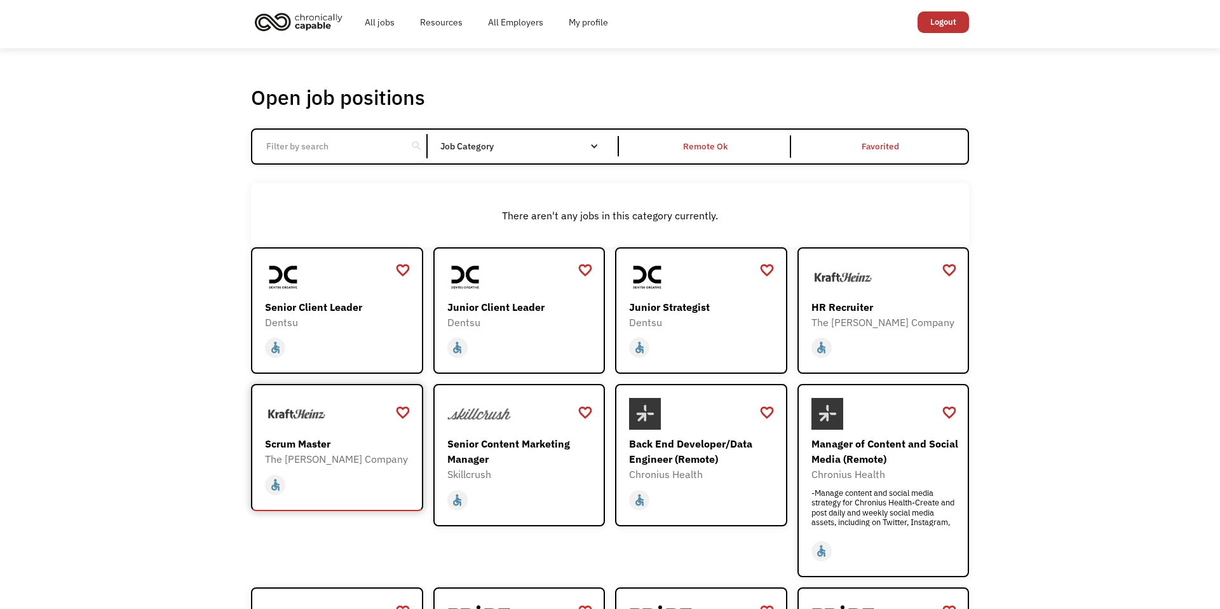
scroll to position [0, 0]
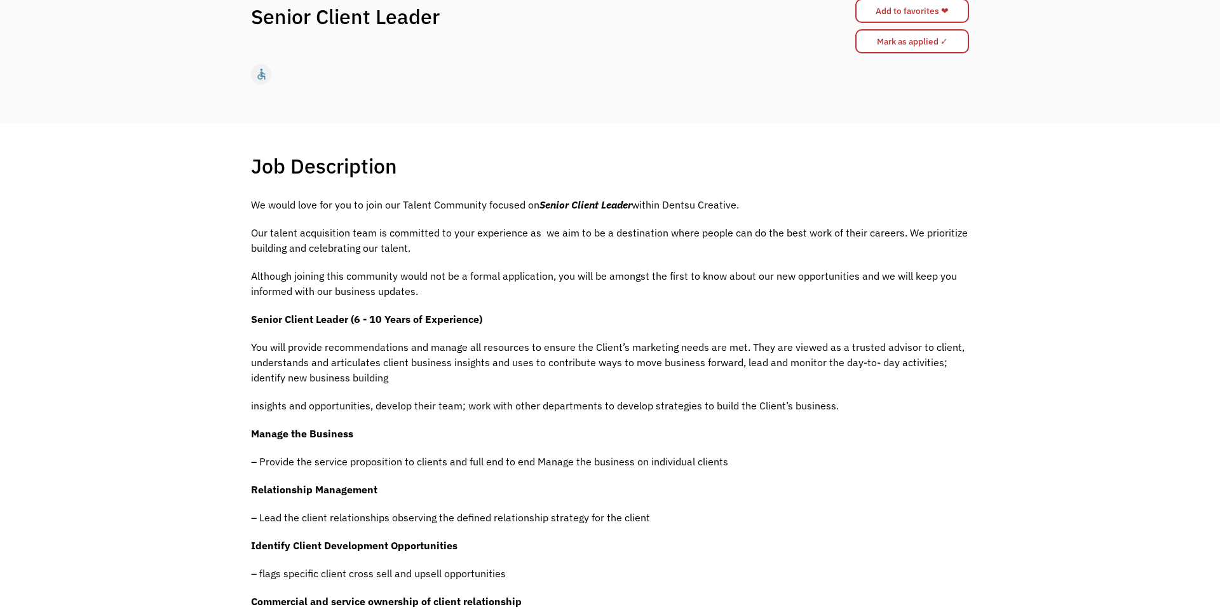
scroll to position [151, 0]
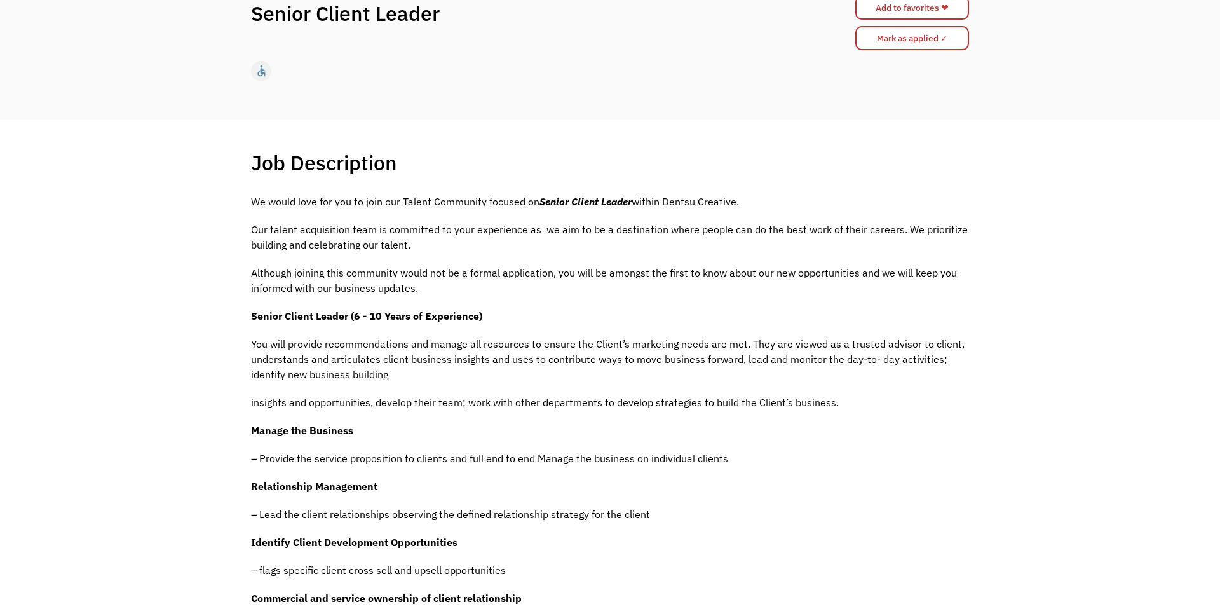
drag, startPoint x: 326, startPoint y: 233, endPoint x: 357, endPoint y: 294, distance: 67.6
click at [360, 296] on div "We would love for you to join our Talent Community focused on Senior Client Lea…" at bounding box center [610, 477] width 718 height 567
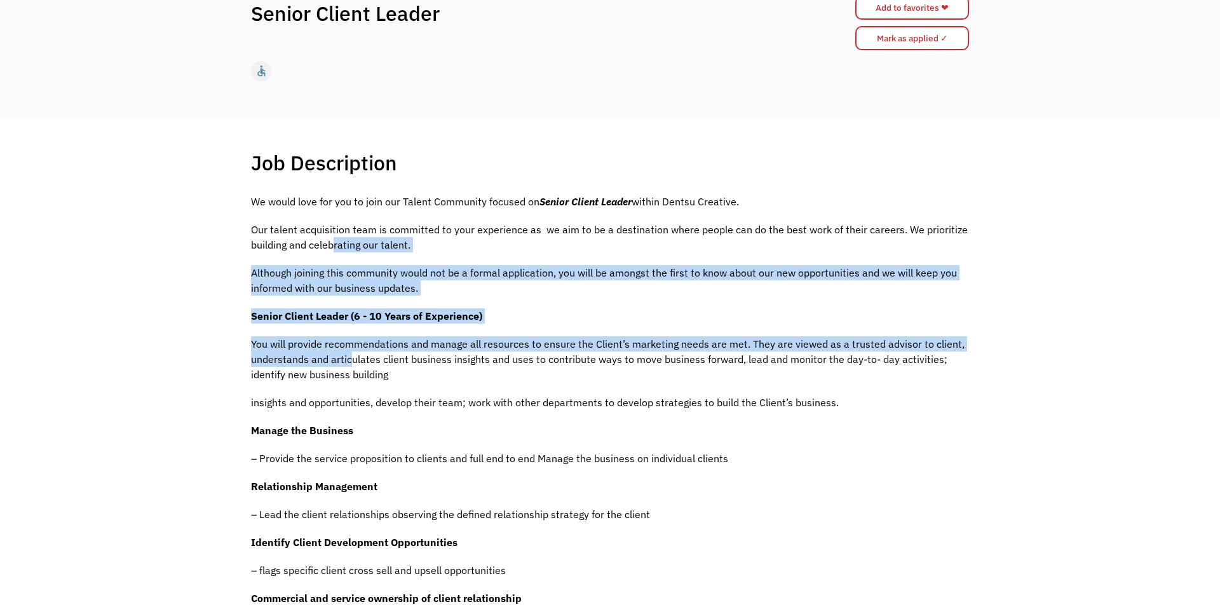
drag, startPoint x: 336, startPoint y: 250, endPoint x: 350, endPoint y: 357, distance: 108.3
click at [350, 357] on div "We would love for you to join our Talent Community focused on Senior Client Lea…" at bounding box center [610, 477] width 718 height 567
click at [350, 357] on p "You will provide recommendations and manage all resources to ensure the Client’…" at bounding box center [610, 359] width 718 height 46
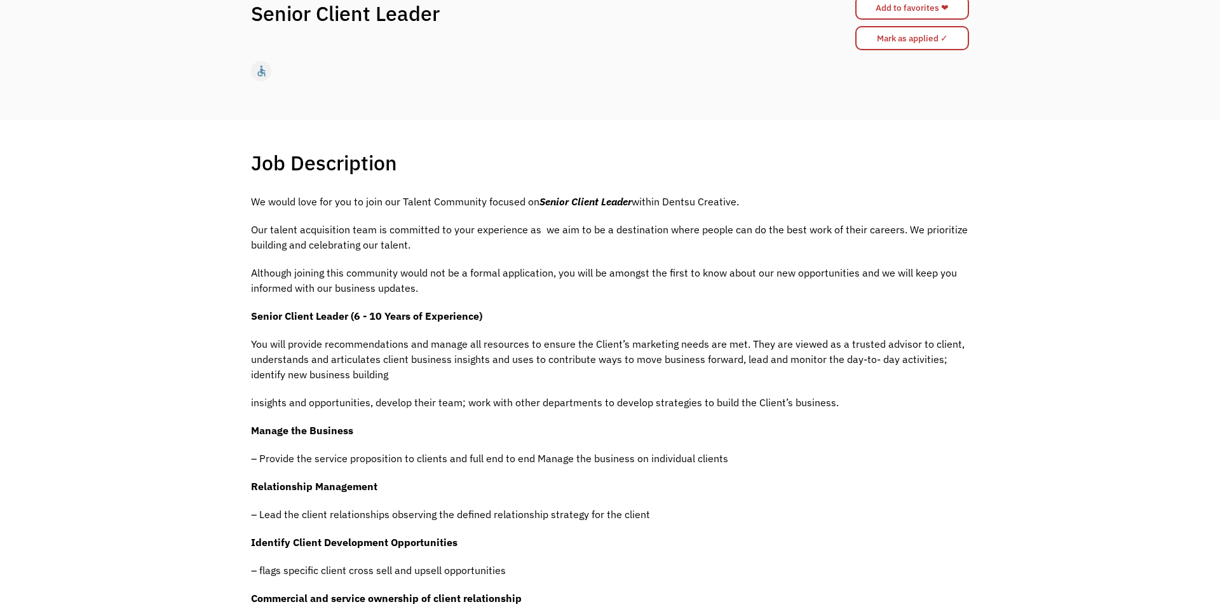
drag, startPoint x: 337, startPoint y: 343, endPoint x: 371, endPoint y: 364, distance: 40.2
click at [371, 364] on p "You will provide recommendations and manage all resources to ensure the Client’…" at bounding box center [610, 359] width 718 height 46
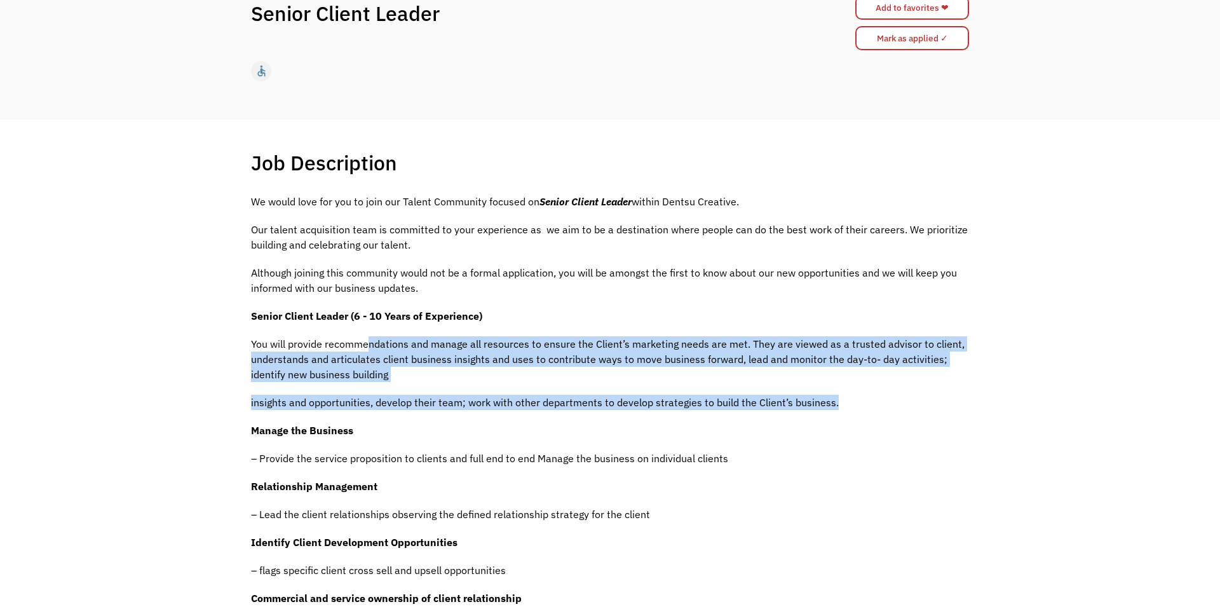
drag, startPoint x: 367, startPoint y: 337, endPoint x: 385, endPoint y: 419, distance: 84.0
click at [385, 418] on div "We would love for you to join our Talent Community focused on Senior Client Lea…" at bounding box center [610, 477] width 718 height 567
click at [385, 419] on div "We would love for you to join our Talent Community focused on Senior Client Lea…" at bounding box center [610, 477] width 718 height 567
drag, startPoint x: 344, startPoint y: 328, endPoint x: 375, endPoint y: 439, distance: 115.5
click at [376, 437] on div "We would love for you to join our Talent Community focused on Senior Client Lea…" at bounding box center [610, 477] width 718 height 567
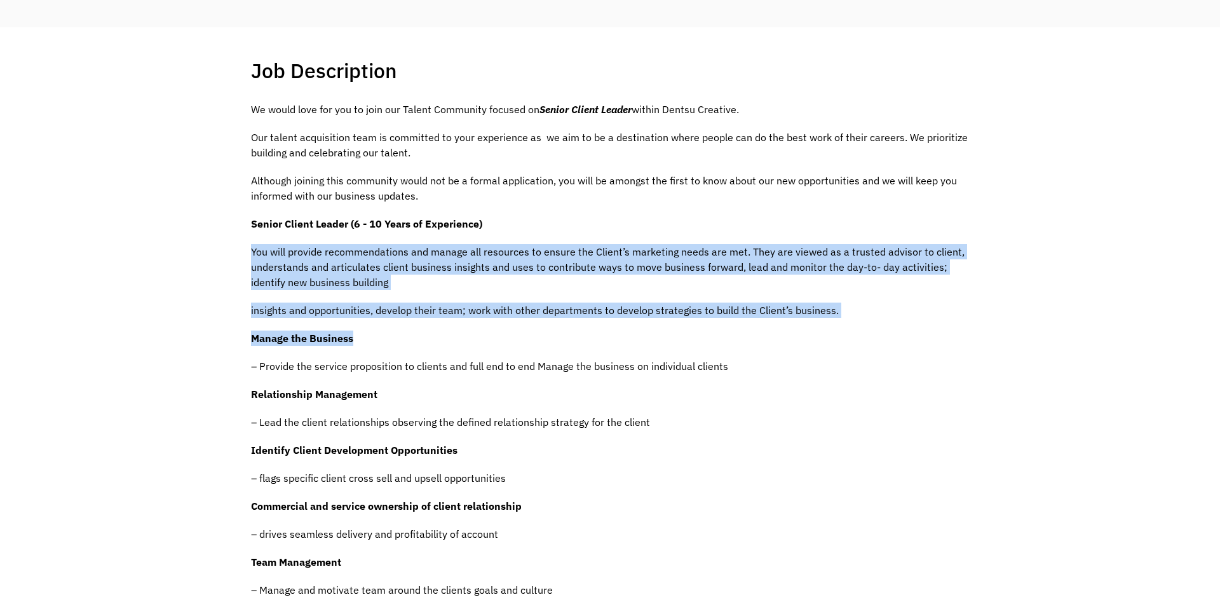
scroll to position [244, 0]
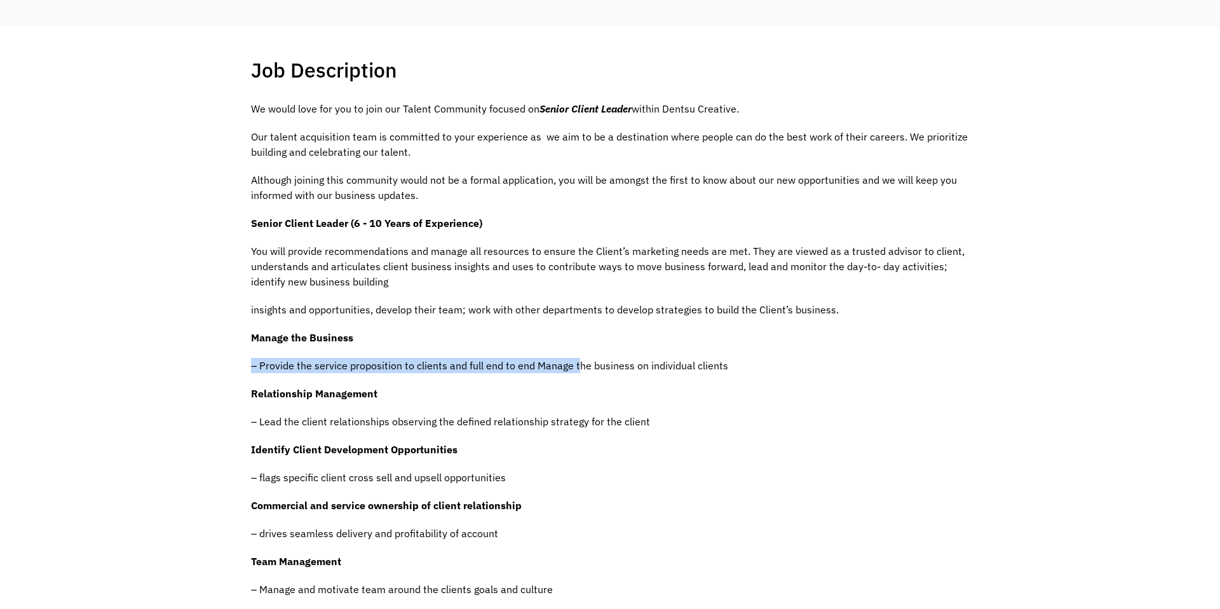
drag, startPoint x: 327, startPoint y: 357, endPoint x: 582, endPoint y: 371, distance: 254.6
click at [580, 371] on div "We would love for you to join our Talent Community focused on Senior Client Lea…" at bounding box center [610, 384] width 718 height 567
click at [582, 371] on p "– Provide the service proposition to clients and full end to end Manage the bus…" at bounding box center [610, 365] width 718 height 15
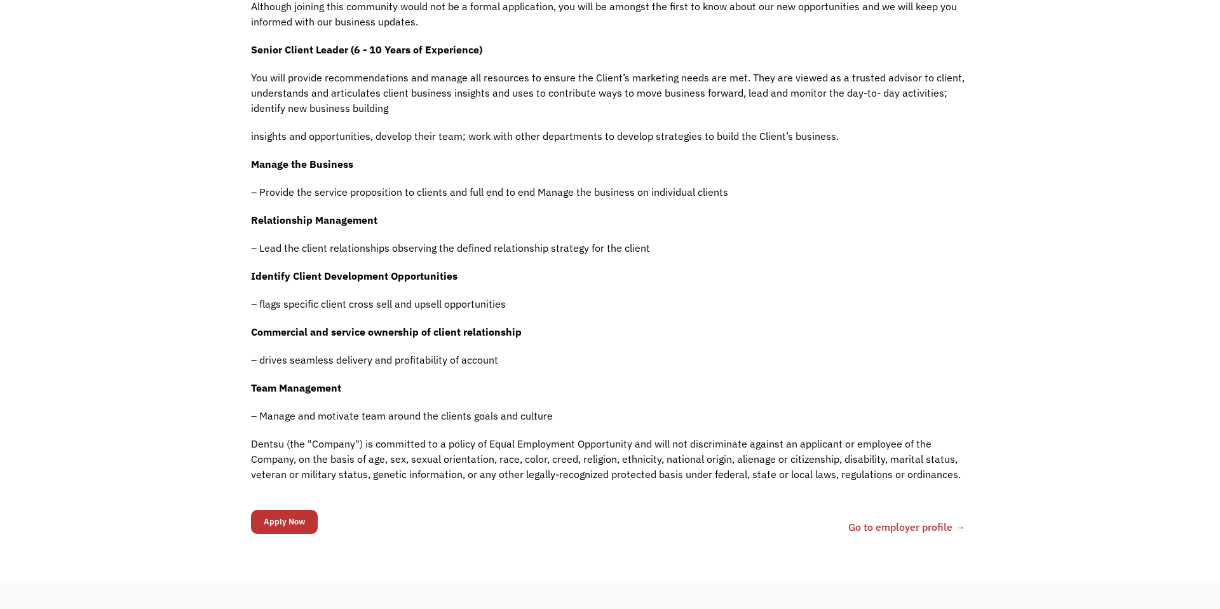
scroll to position [416, 0]
drag, startPoint x: 301, startPoint y: 306, endPoint x: 494, endPoint y: 310, distance: 193.9
click at [493, 310] on p "– flags specific client cross sell and upsell opportunities" at bounding box center [610, 304] width 718 height 15
click at [494, 310] on p "– flags specific client cross sell and upsell opportunities" at bounding box center [610, 304] width 718 height 15
drag, startPoint x: 323, startPoint y: 371, endPoint x: 463, endPoint y: 370, distance: 140.5
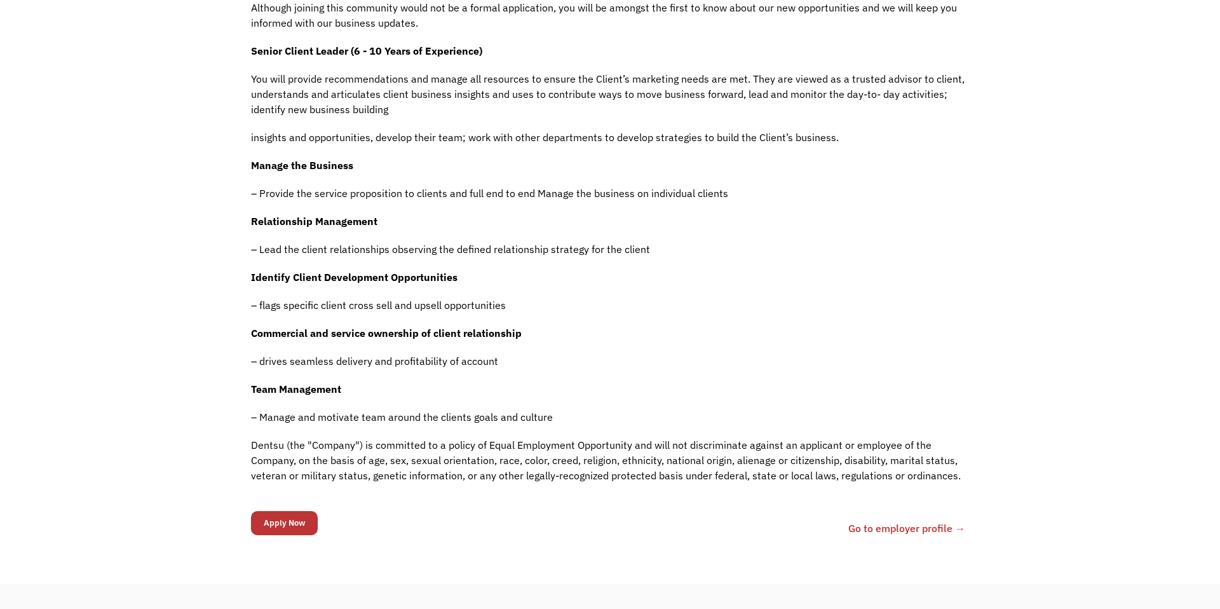
click at [460, 372] on div "We would love for you to join our Talent Community focused on Senior Client Lea…" at bounding box center [610, 212] width 718 height 567
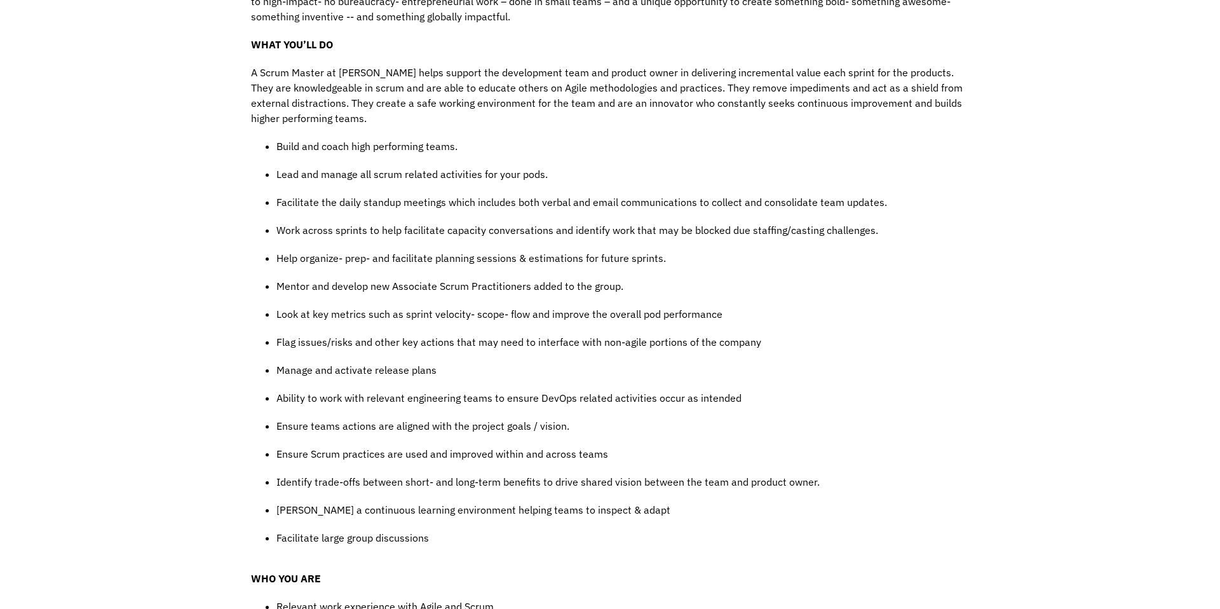
scroll to position [575, 0]
drag, startPoint x: 340, startPoint y: 131, endPoint x: 405, endPoint y: 149, distance: 67.2
click at [405, 148] on div "WHO WE ARE We're one of the world's largest food and beverage companies and a t…" at bounding box center [610, 407] width 718 height 1210
drag, startPoint x: 325, startPoint y: 173, endPoint x: 451, endPoint y: 175, distance: 125.9
click at [449, 175] on p "Lead and manage all scrum related activities for your pods." at bounding box center [622, 173] width 693 height 15
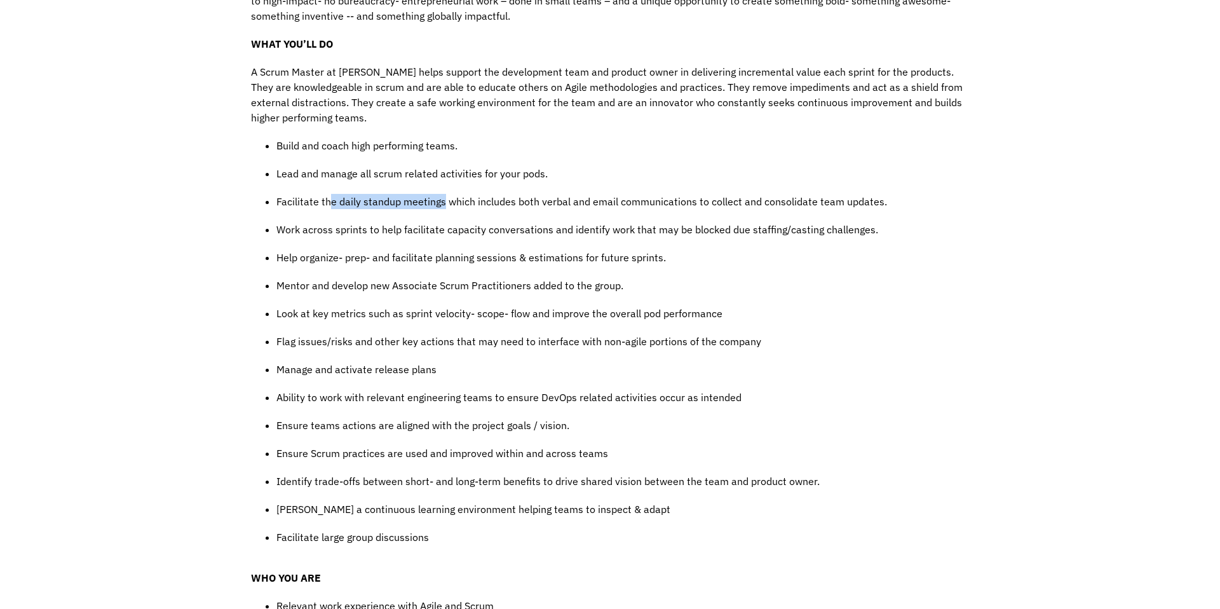
drag, startPoint x: 329, startPoint y: 203, endPoint x: 443, endPoint y: 204, distance: 113.8
click at [442, 204] on p "Facilitate the daily standup meetings which includes both verbal and email comm…" at bounding box center [622, 201] width 693 height 15
drag, startPoint x: 348, startPoint y: 228, endPoint x: 429, endPoint y: 232, distance: 80.8
click at [428, 232] on p "Work across sprints to help facilitate capacity conversations and identify work…" at bounding box center [622, 229] width 693 height 15
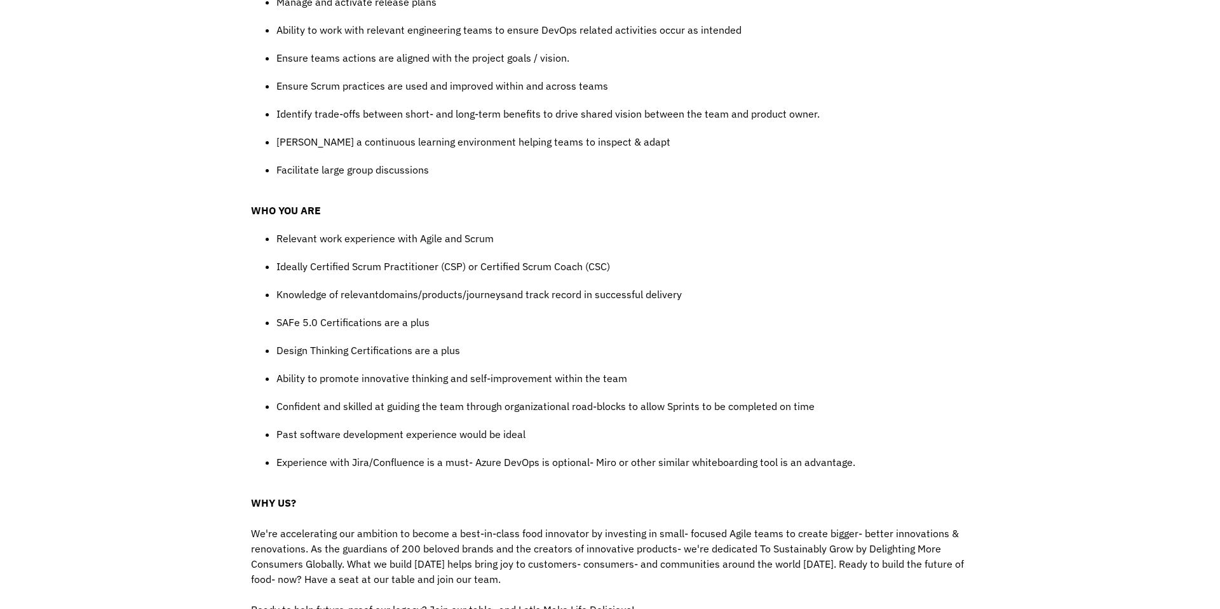
scroll to position [998, 0]
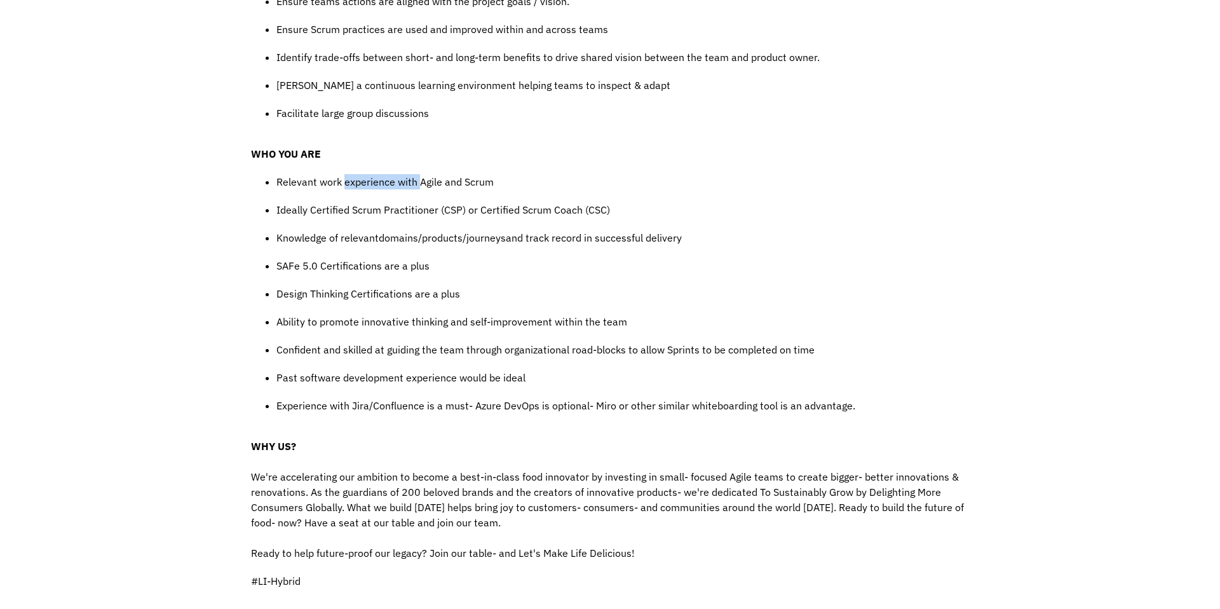
drag, startPoint x: 344, startPoint y: 179, endPoint x: 418, endPoint y: 185, distance: 74.6
click at [418, 185] on p "Relevant work experience with Agile and Scrum" at bounding box center [622, 181] width 693 height 15
drag, startPoint x: 341, startPoint y: 209, endPoint x: 522, endPoint y: 212, distance: 181.8
click at [522, 213] on p "Ideally Certified Scrum Practitioner (CSP) or Certified Scrum Coach (CSC)" at bounding box center [622, 209] width 693 height 15
drag, startPoint x: 294, startPoint y: 247, endPoint x: 423, endPoint y: 245, distance: 128.4
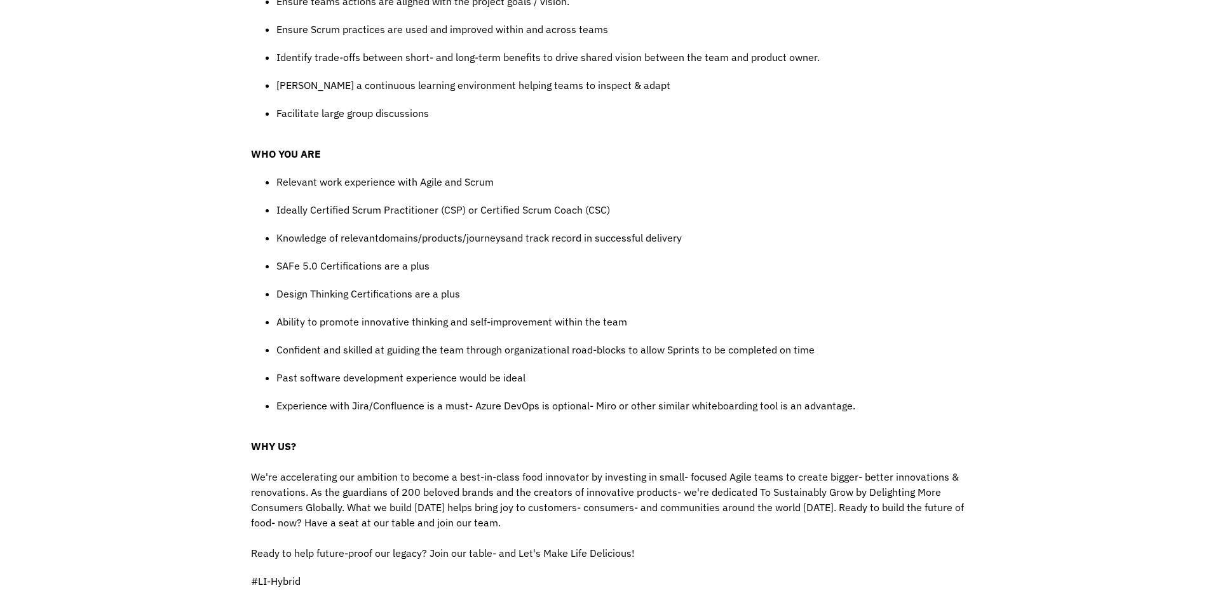
click at [423, 245] on ul "Relevant work experience with Agile and Scrum Ideally Certified Scrum Practitio…" at bounding box center [610, 300] width 718 height 252
click at [327, 270] on p "SAFe 5.0 Certifications are a plus" at bounding box center [622, 265] width 693 height 15
